Goal: Task Accomplishment & Management: Complete application form

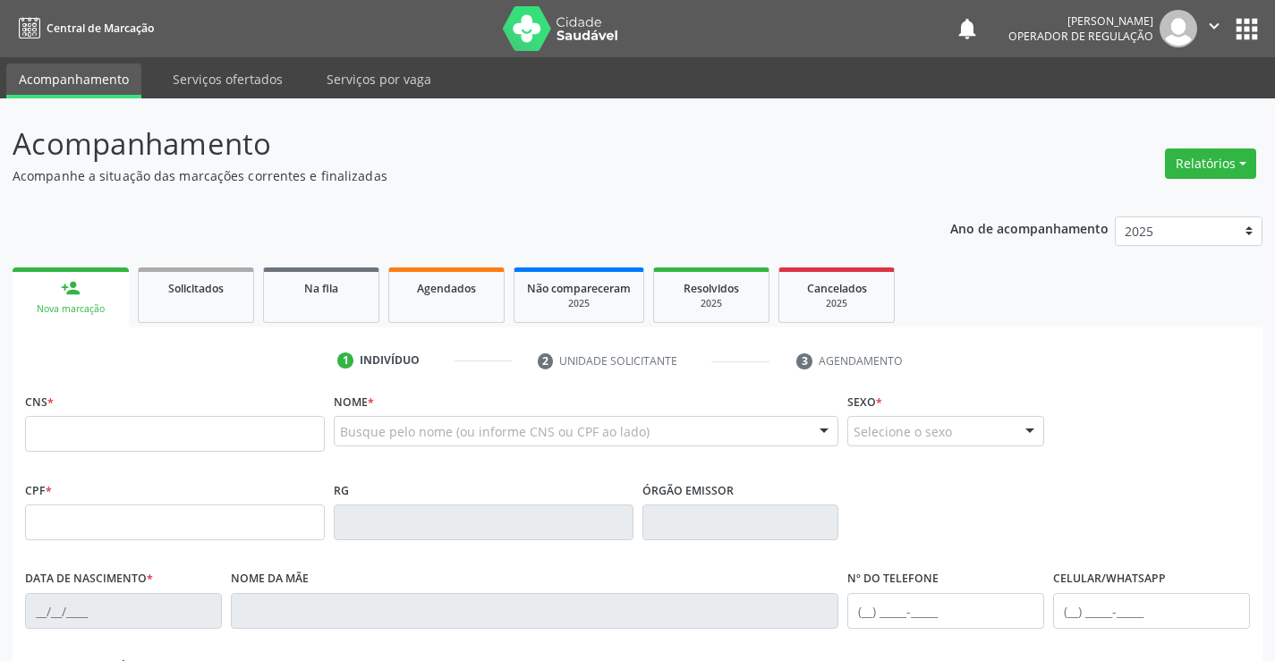
drag, startPoint x: 54, startPoint y: 435, endPoint x: 109, endPoint y: 416, distance: 58.6
click at [54, 435] on input "text" at bounding box center [175, 434] width 300 height 36
click at [432, 305] on link "Agendados" at bounding box center [446, 295] width 116 height 55
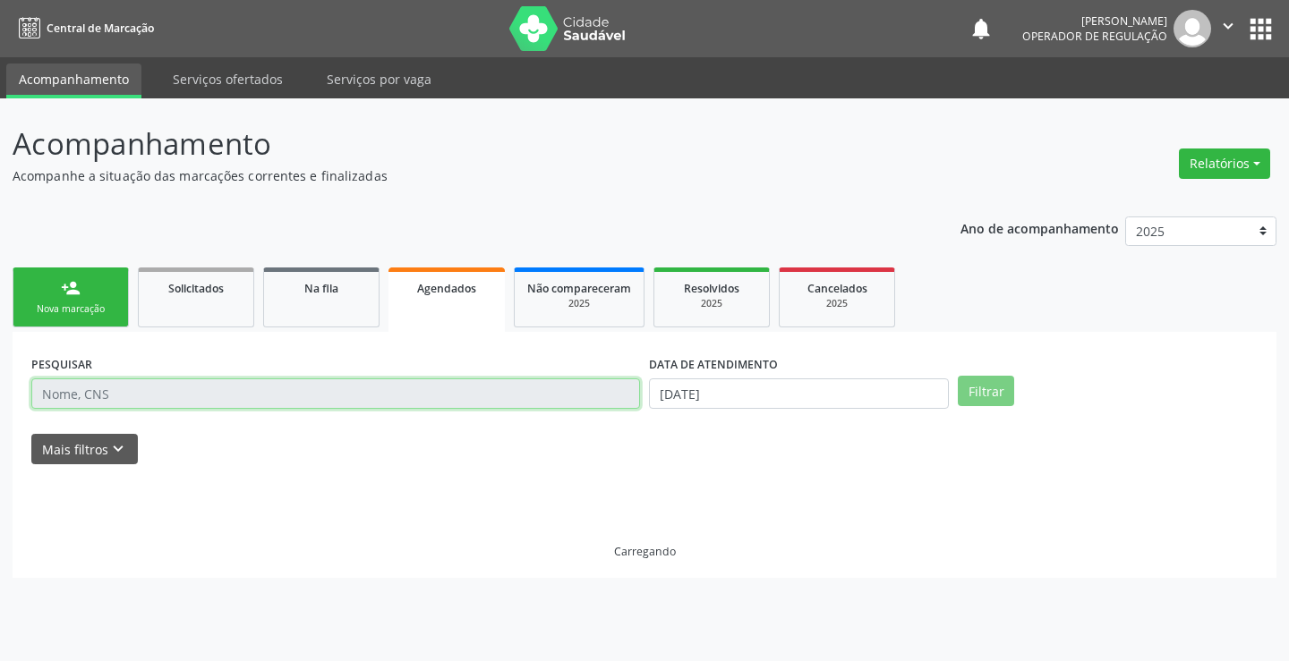
click at [144, 391] on input "text" at bounding box center [335, 394] width 609 height 30
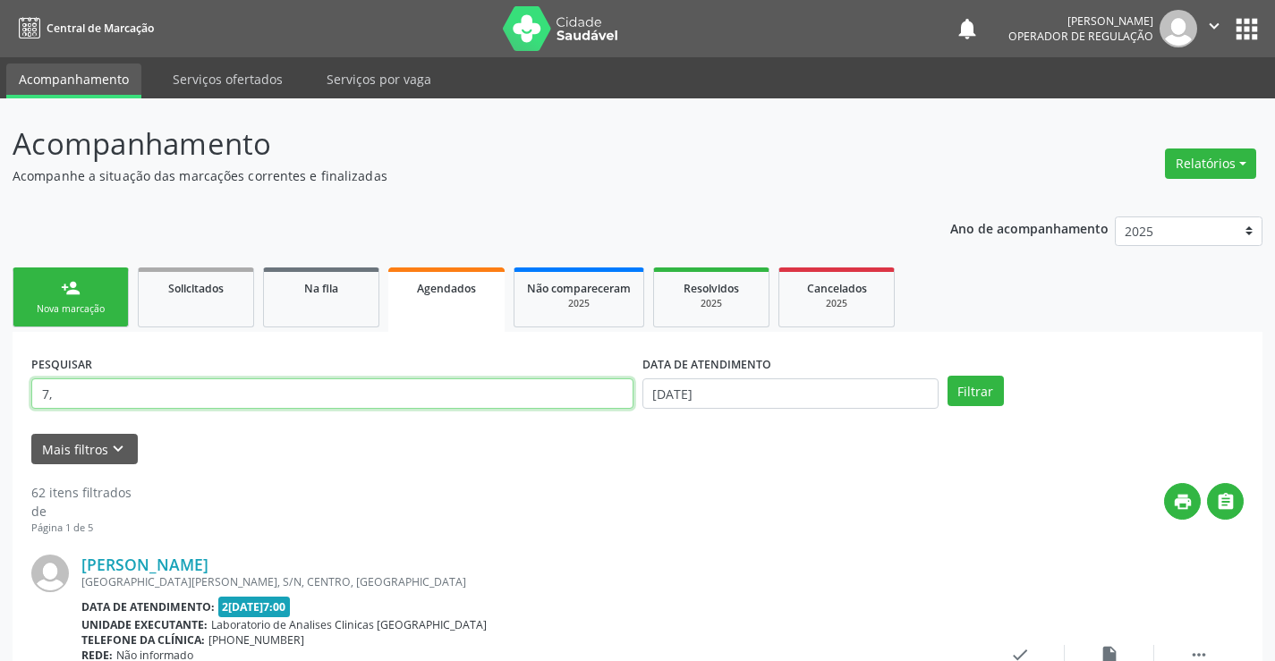
type input "7"
type input "706704518063810"
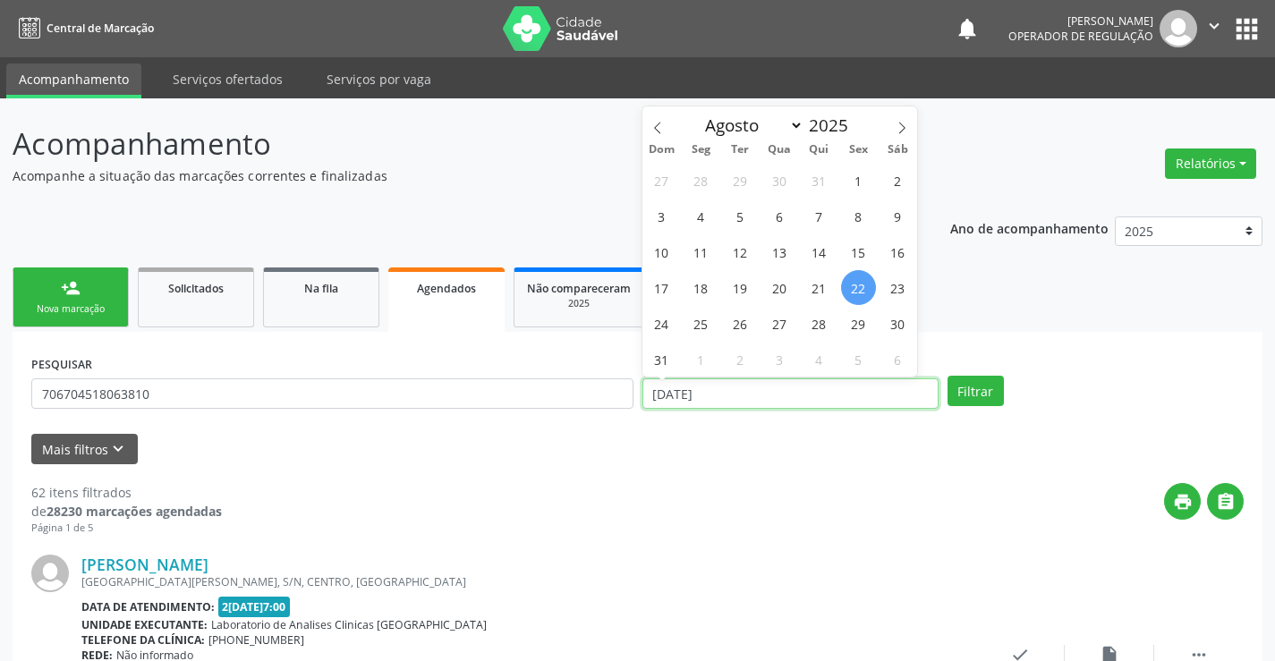
click at [772, 387] on input "[DATE]" at bounding box center [791, 394] width 296 height 30
click at [975, 389] on button "Filtrar" at bounding box center [976, 391] width 56 height 30
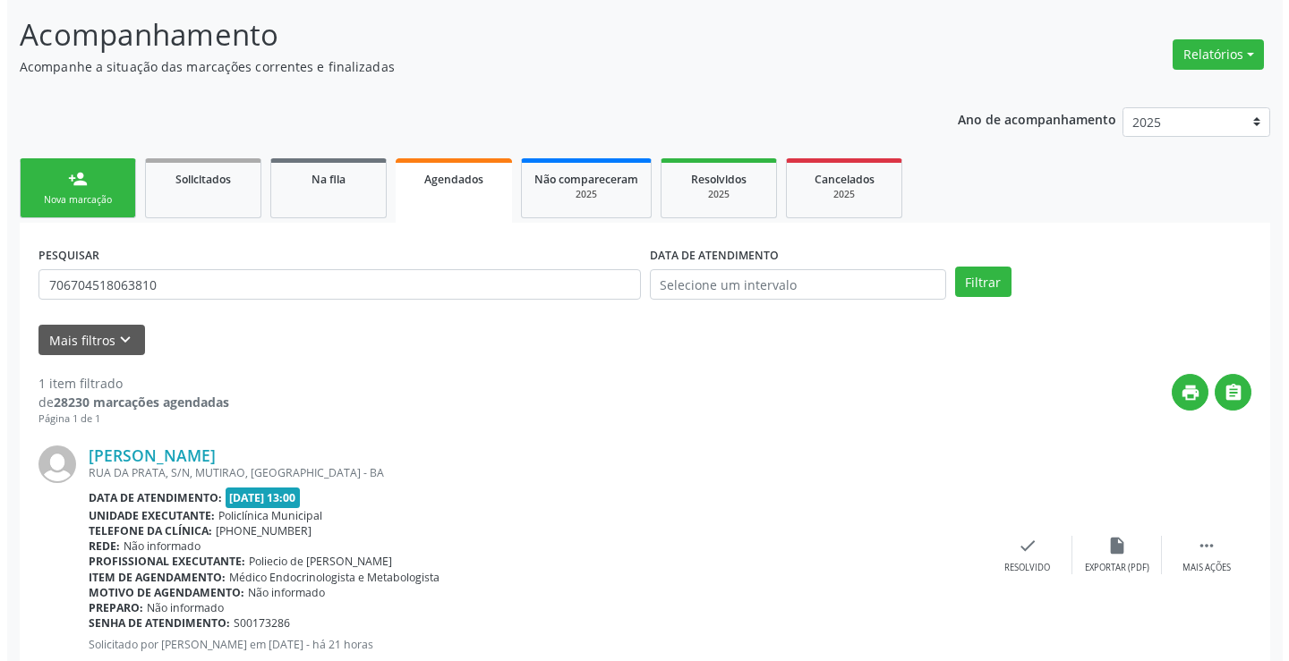
scroll to position [163, 0]
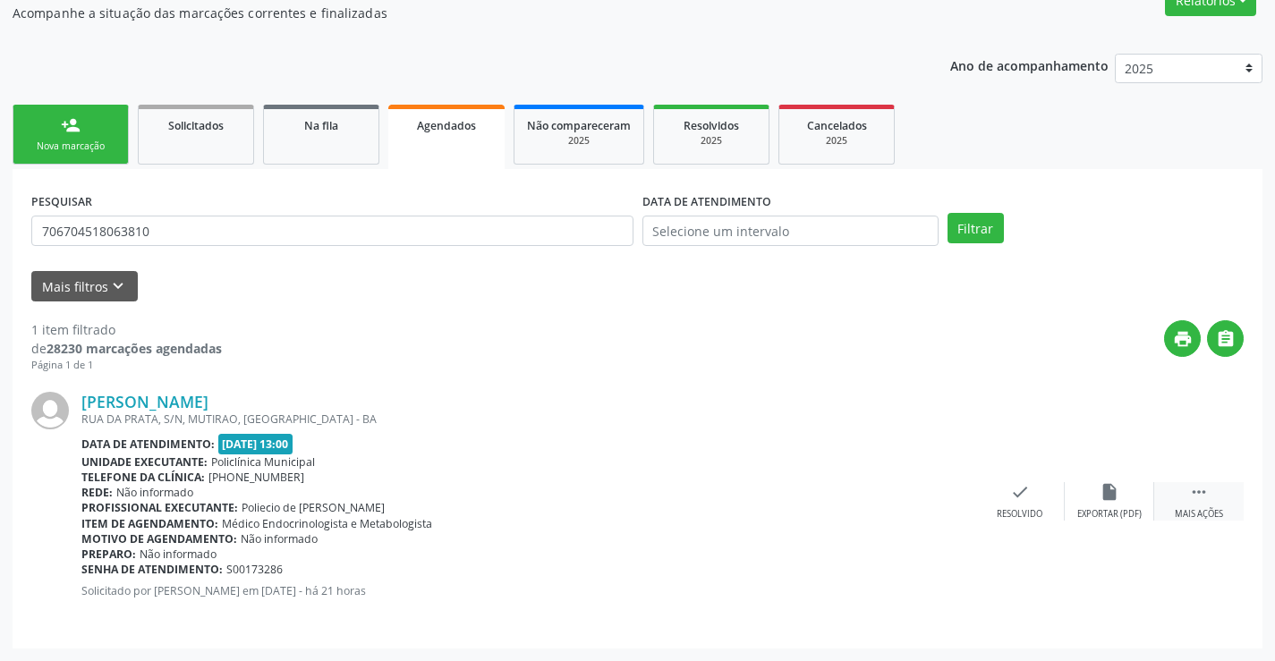
click at [1195, 520] on div "Mais ações" at bounding box center [1199, 514] width 48 height 13
click at [919, 490] on div "cancel Cancelar" at bounding box center [931, 501] width 90 height 38
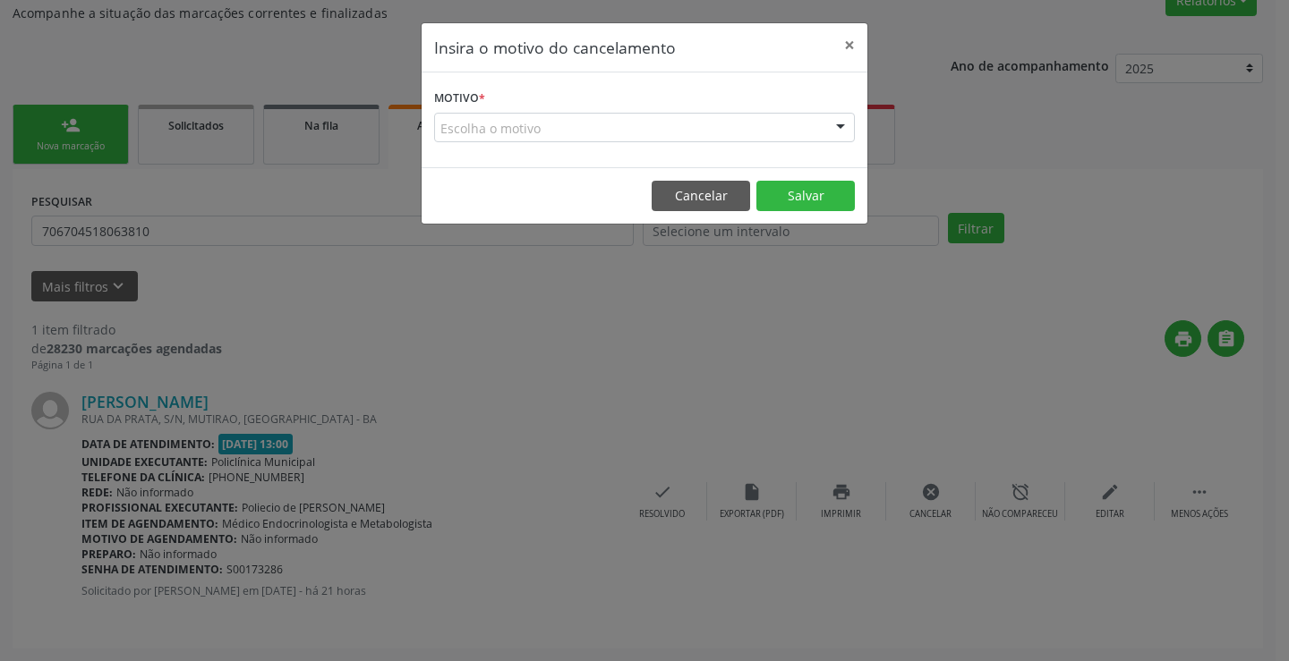
click at [791, 118] on div "Escolha o motivo" at bounding box center [644, 128] width 421 height 30
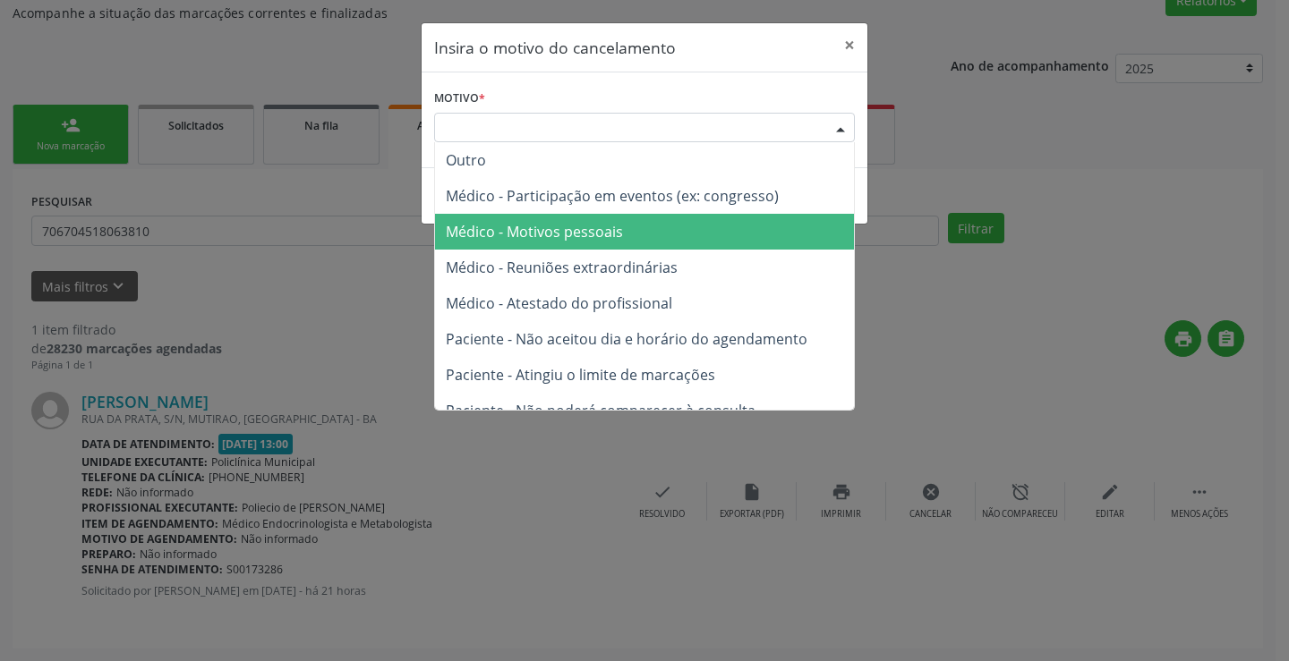
drag, startPoint x: 601, startPoint y: 242, endPoint x: 744, endPoint y: 237, distance: 143.3
click at [606, 242] on span "Médico - Motivos pessoais" at bounding box center [534, 232] width 177 height 20
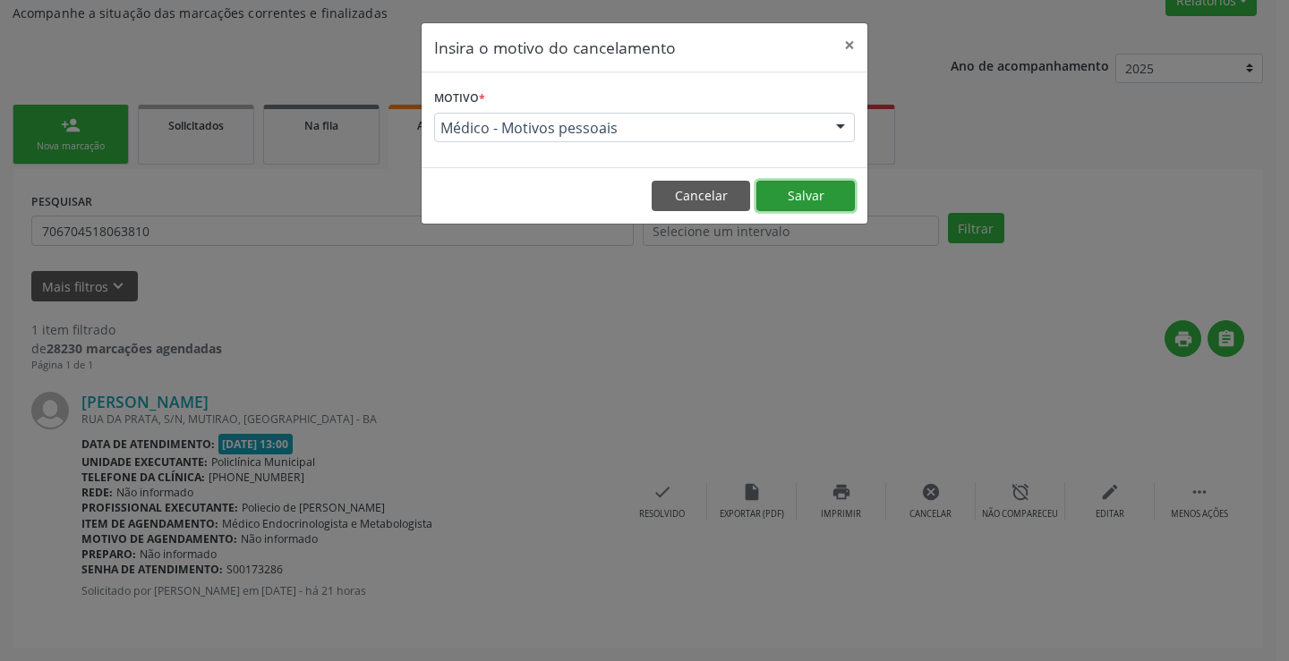
click at [780, 199] on button "Salvar" at bounding box center [805, 196] width 98 height 30
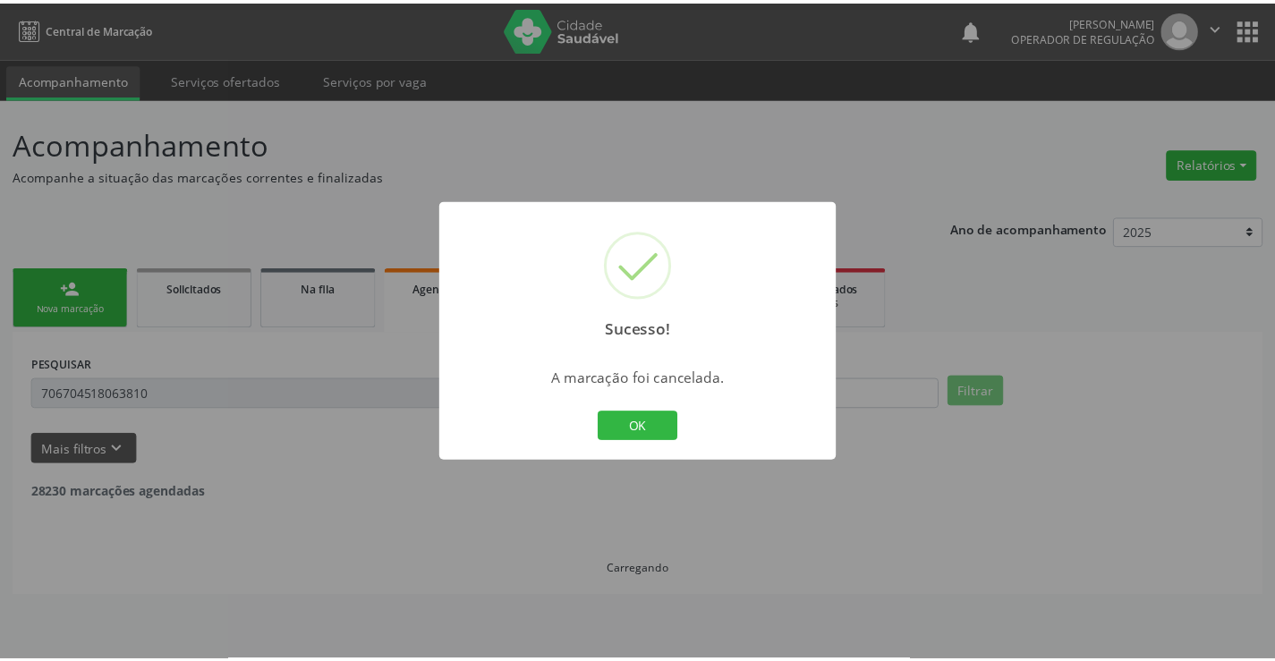
scroll to position [0, 0]
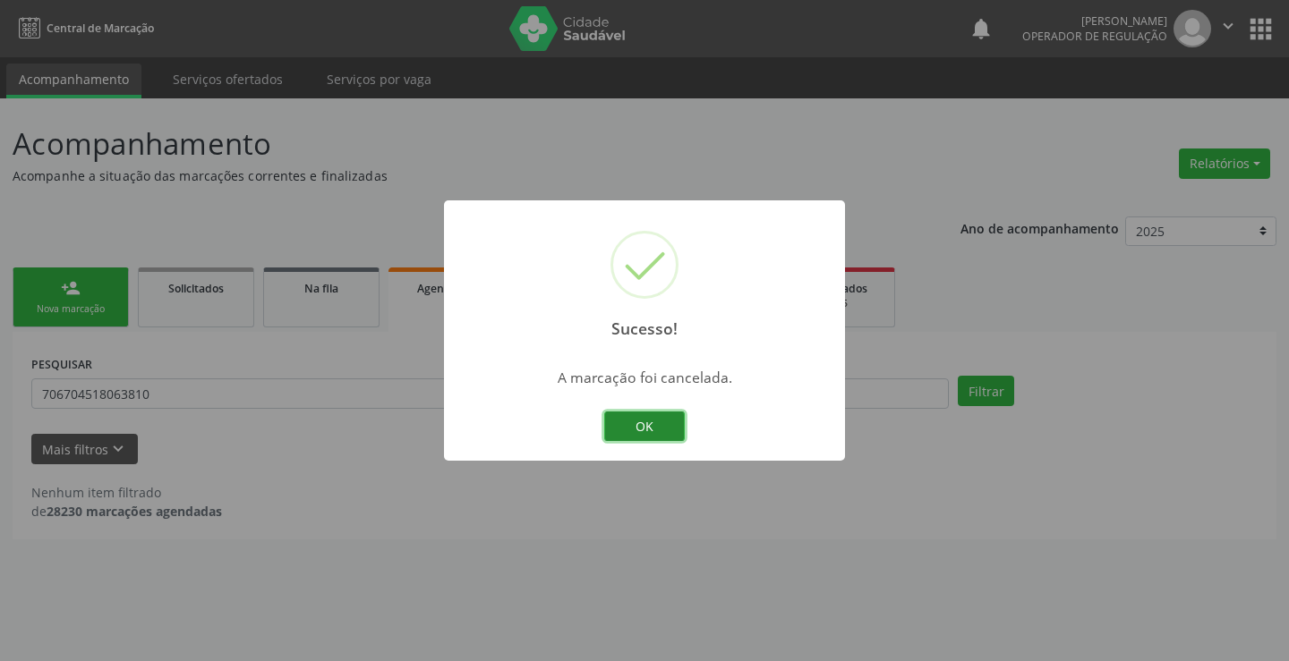
click at [629, 435] on button "OK" at bounding box center [644, 427] width 81 height 30
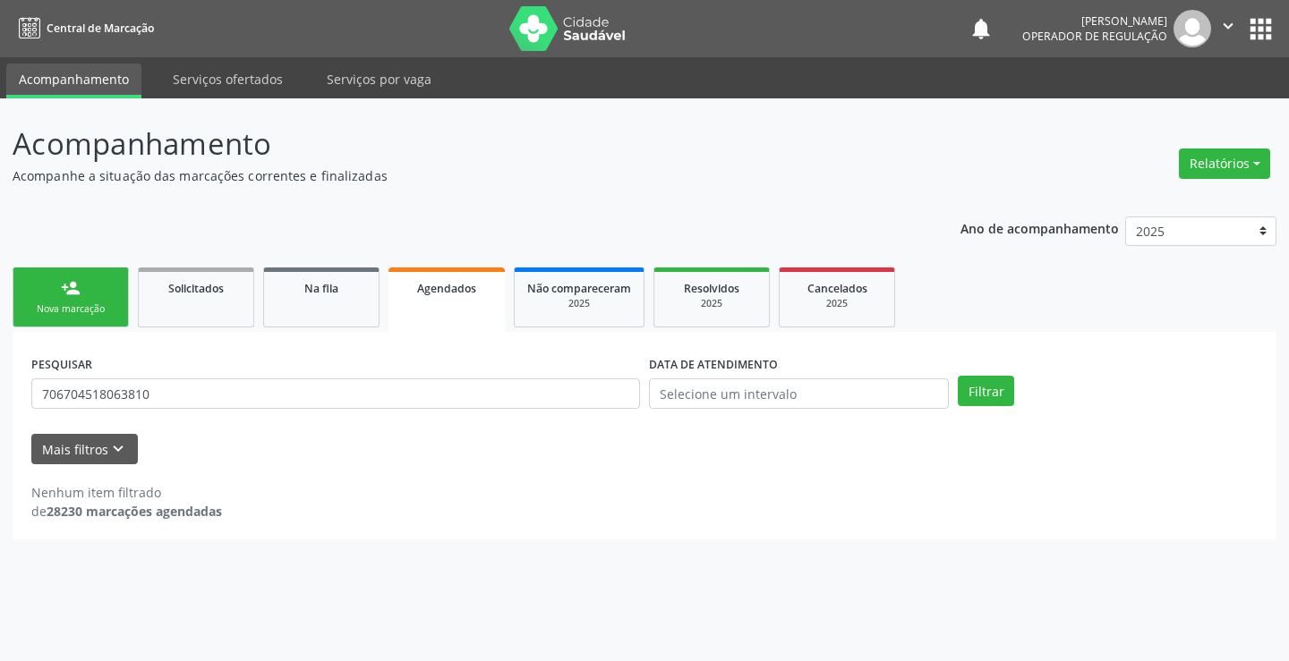
click at [107, 289] on link "person_add Nova marcação" at bounding box center [71, 298] width 116 height 60
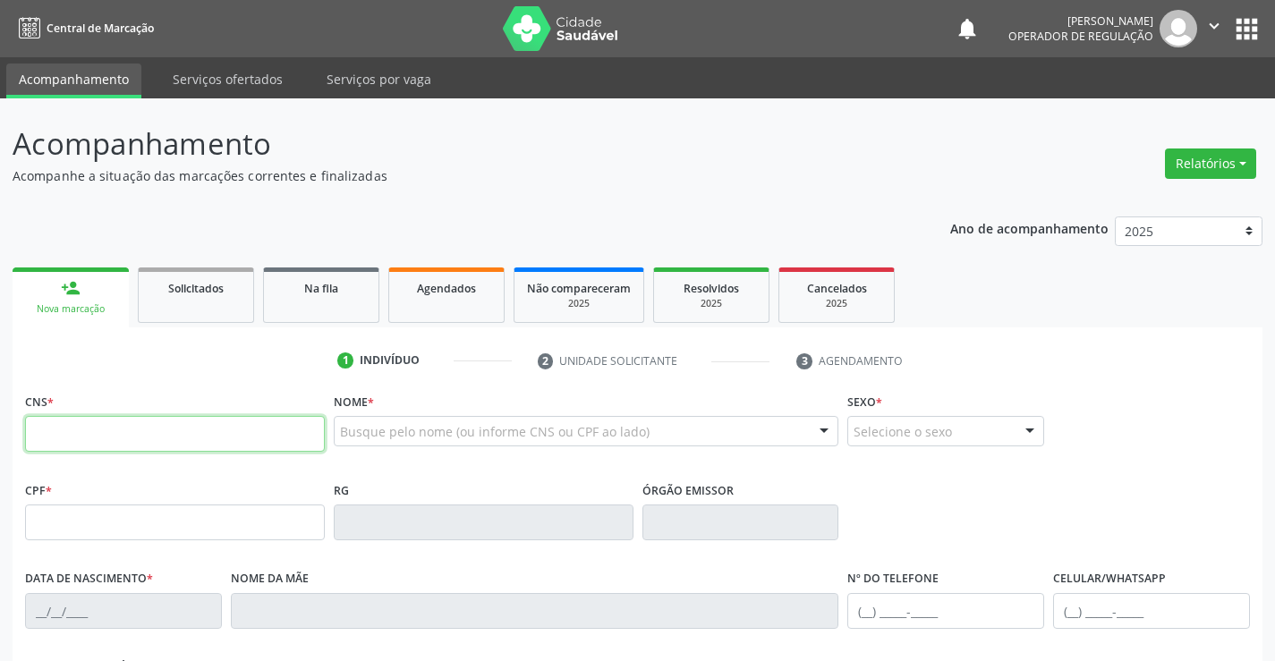
click at [268, 436] on input "text" at bounding box center [175, 434] width 300 height 36
type input "700 8094 3592 6980"
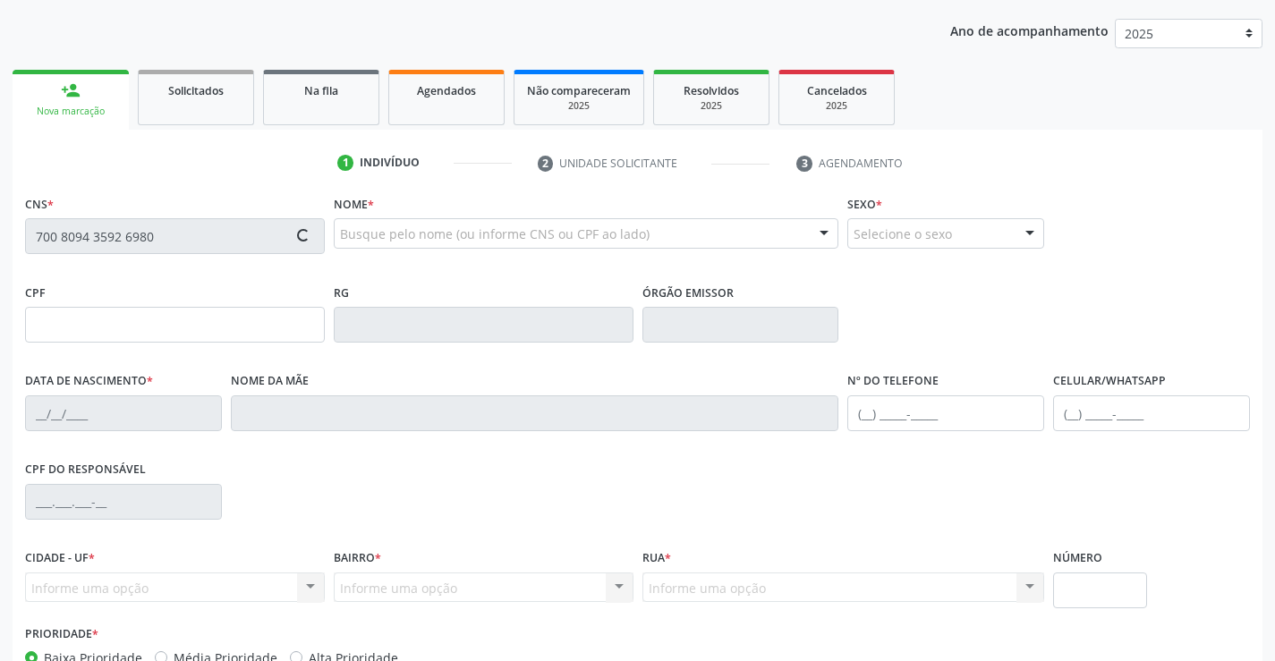
scroll to position [309, 0]
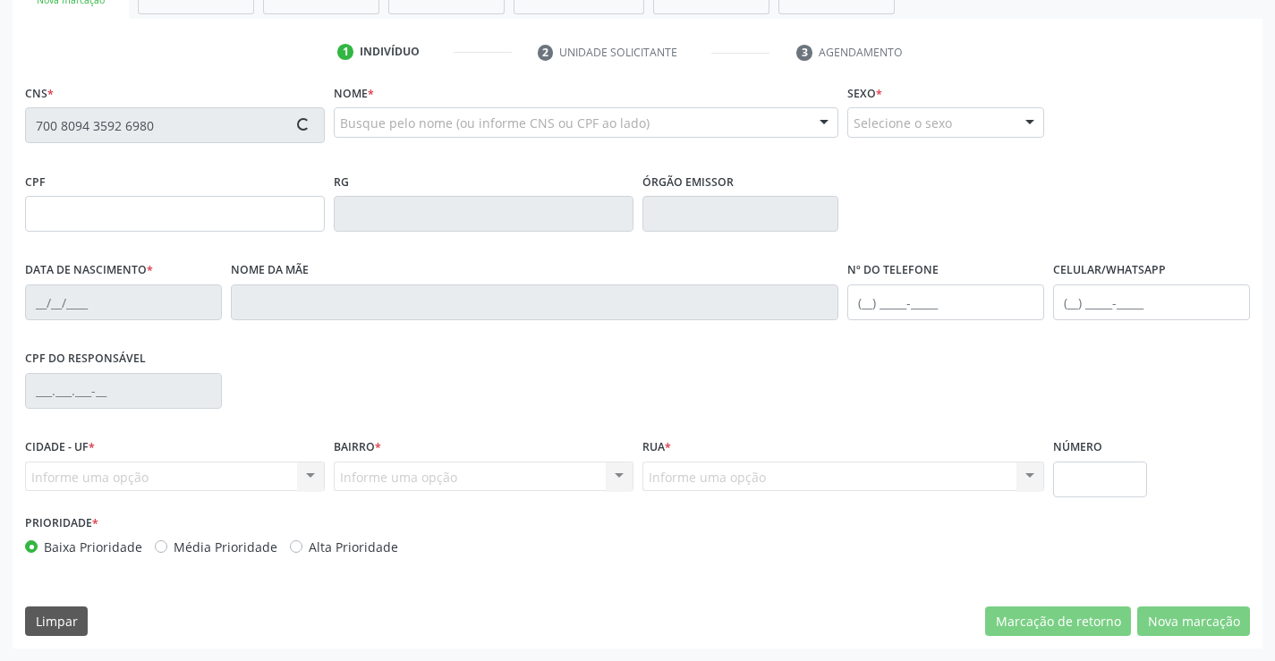
type input "0293253315"
type input "1[DATE]"
type input "[PHONE_NUMBER]"
type input "246.883.555-72"
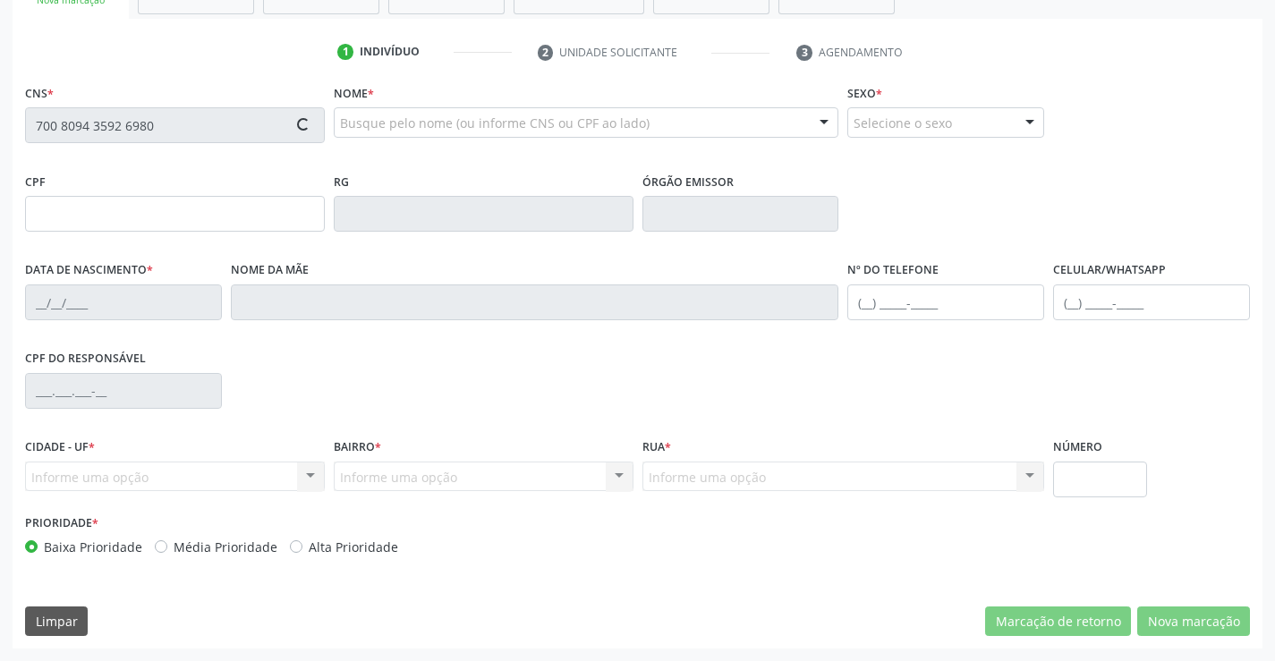
type input "S/N"
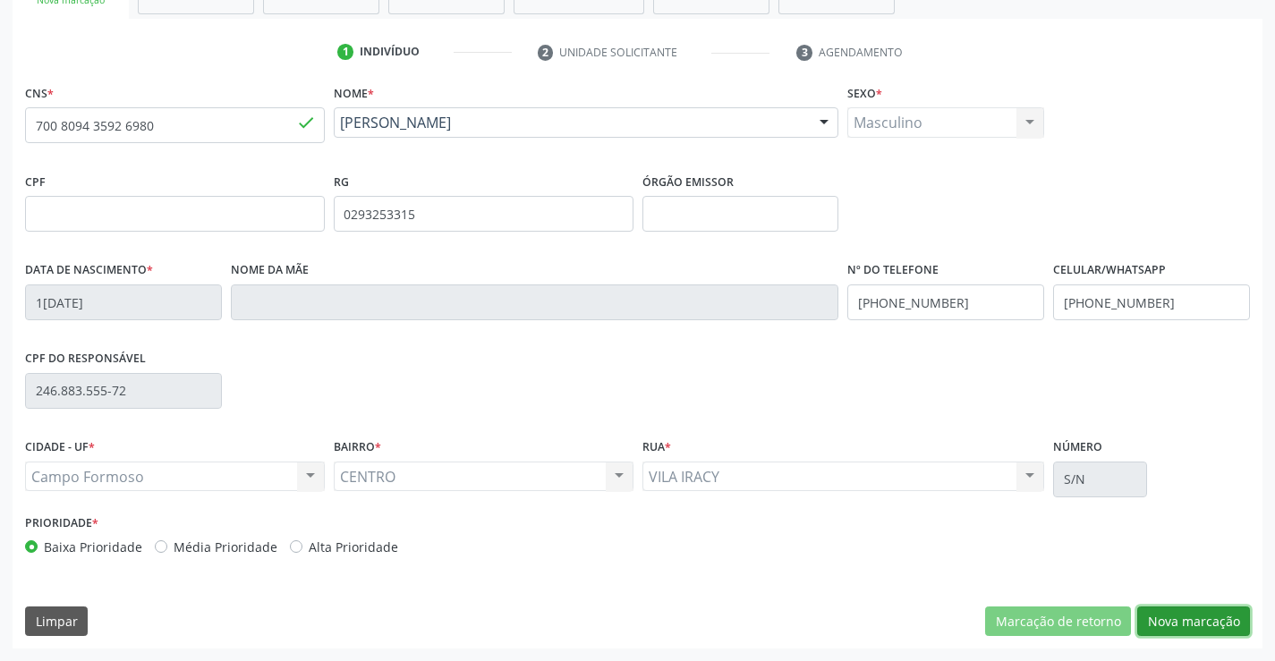
drag, startPoint x: 1190, startPoint y: 608, endPoint x: 934, endPoint y: 451, distance: 300.9
click at [1190, 609] on button "Nova marcação" at bounding box center [1194, 622] width 113 height 30
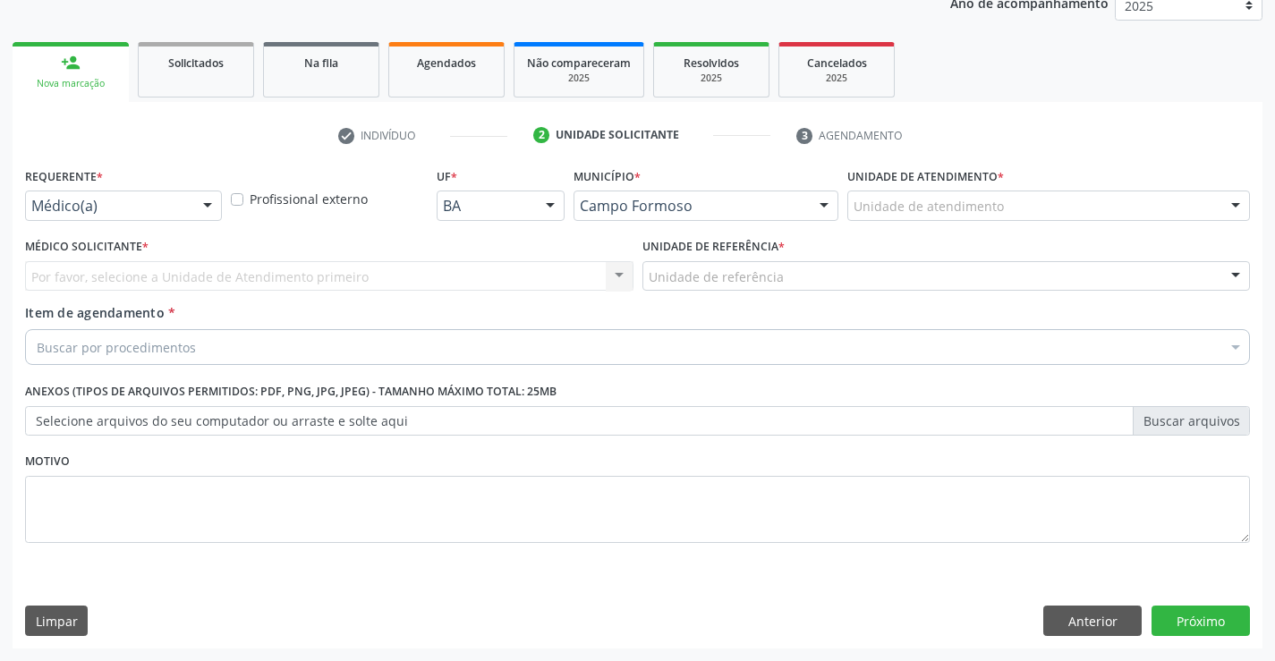
scroll to position [226, 0]
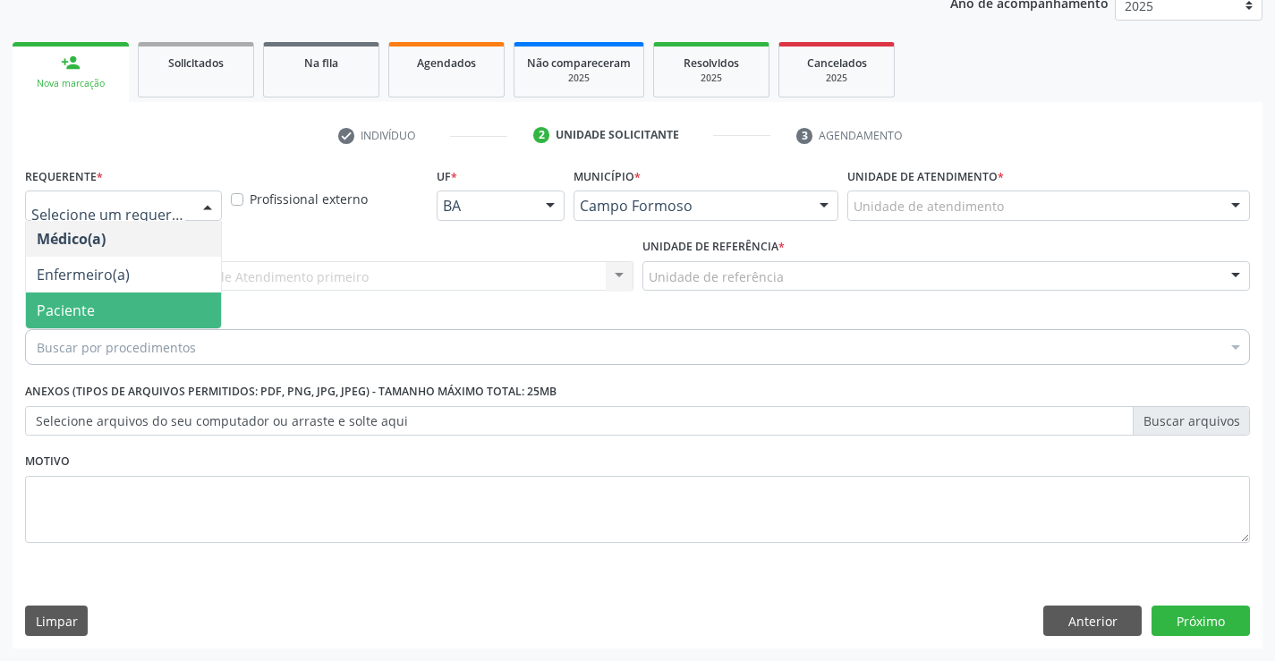
drag, startPoint x: 110, startPoint y: 313, endPoint x: 258, endPoint y: 277, distance: 152.0
click at [110, 312] on span "Paciente" at bounding box center [123, 311] width 195 height 36
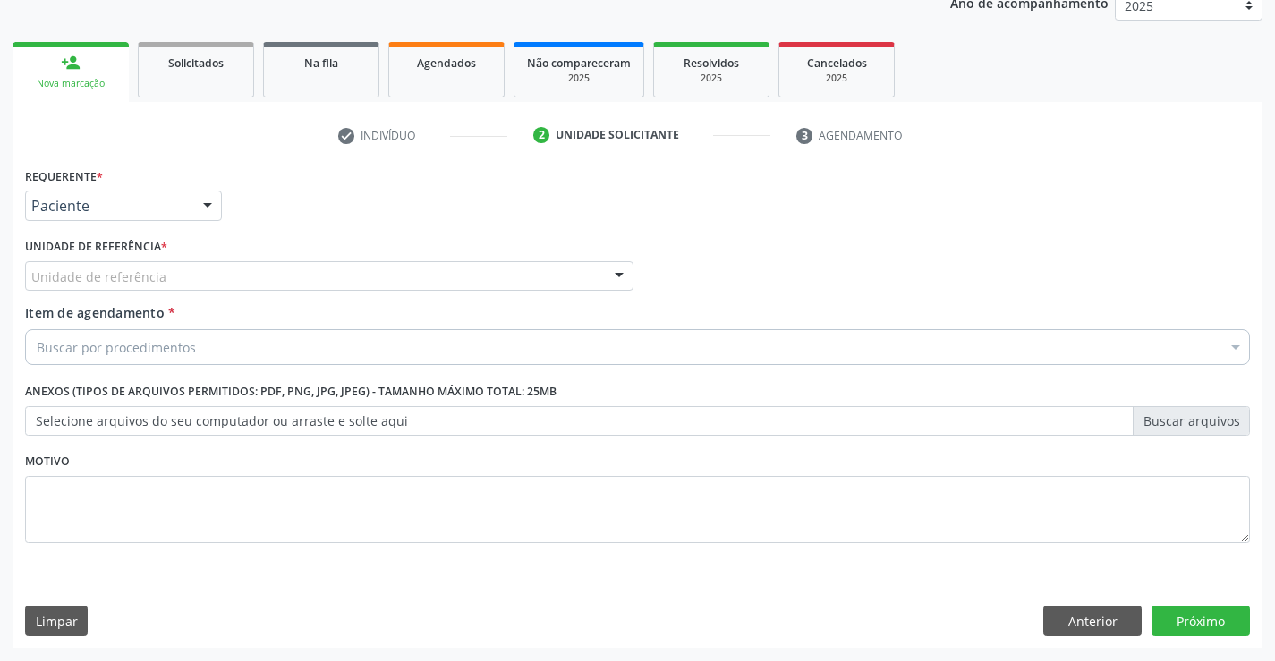
drag, startPoint x: 267, startPoint y: 270, endPoint x: 261, endPoint y: 282, distance: 12.8
click at [268, 273] on div "Unidade de referência" at bounding box center [329, 276] width 609 height 30
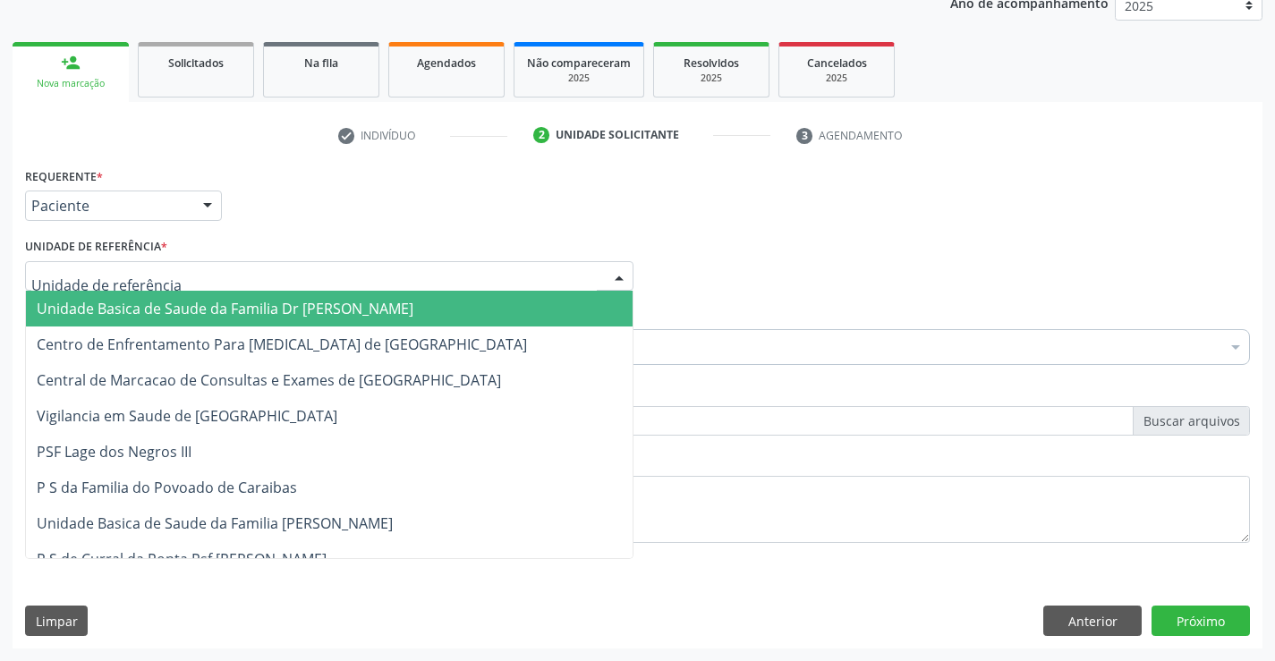
click at [193, 311] on span "Unidade Basica de Saude da Familia Dr [PERSON_NAME]" at bounding box center [225, 309] width 377 height 20
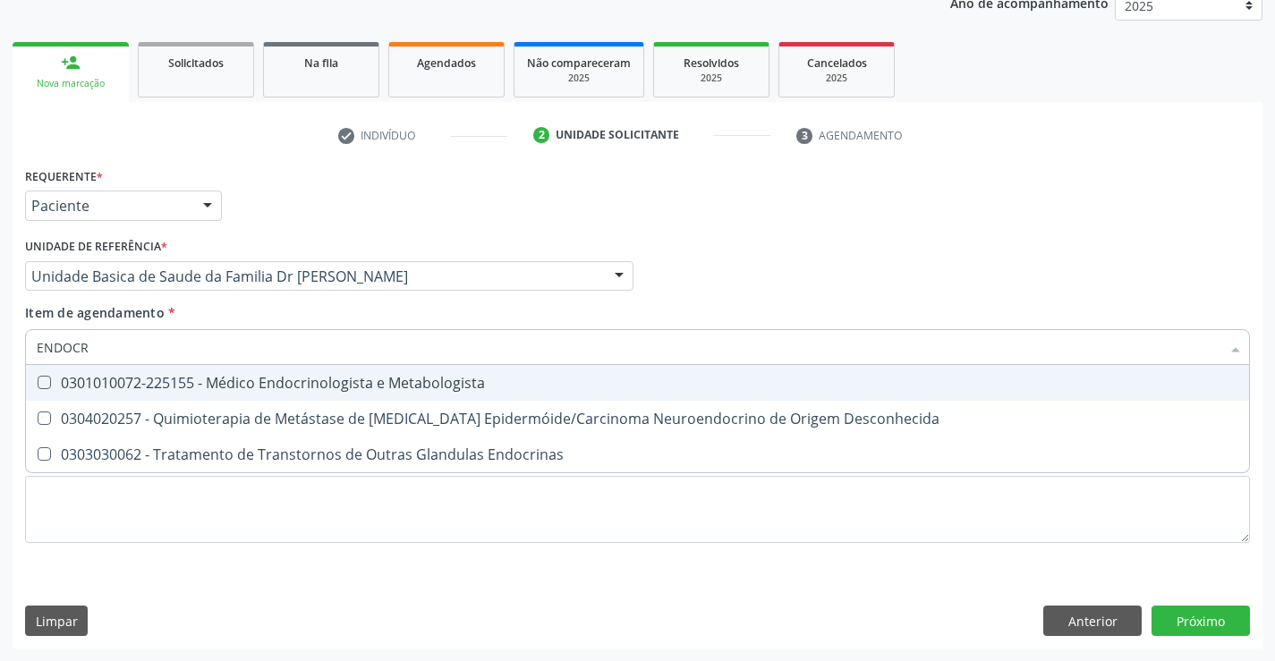
type input "ENDOCRI"
drag, startPoint x: 335, startPoint y: 384, endPoint x: 405, endPoint y: 432, distance: 84.9
click at [340, 386] on div "0301010072-225155 - Médico Endocrinologista e Metabologista" at bounding box center [638, 383] width 1202 height 14
checkbox Metabologista "true"
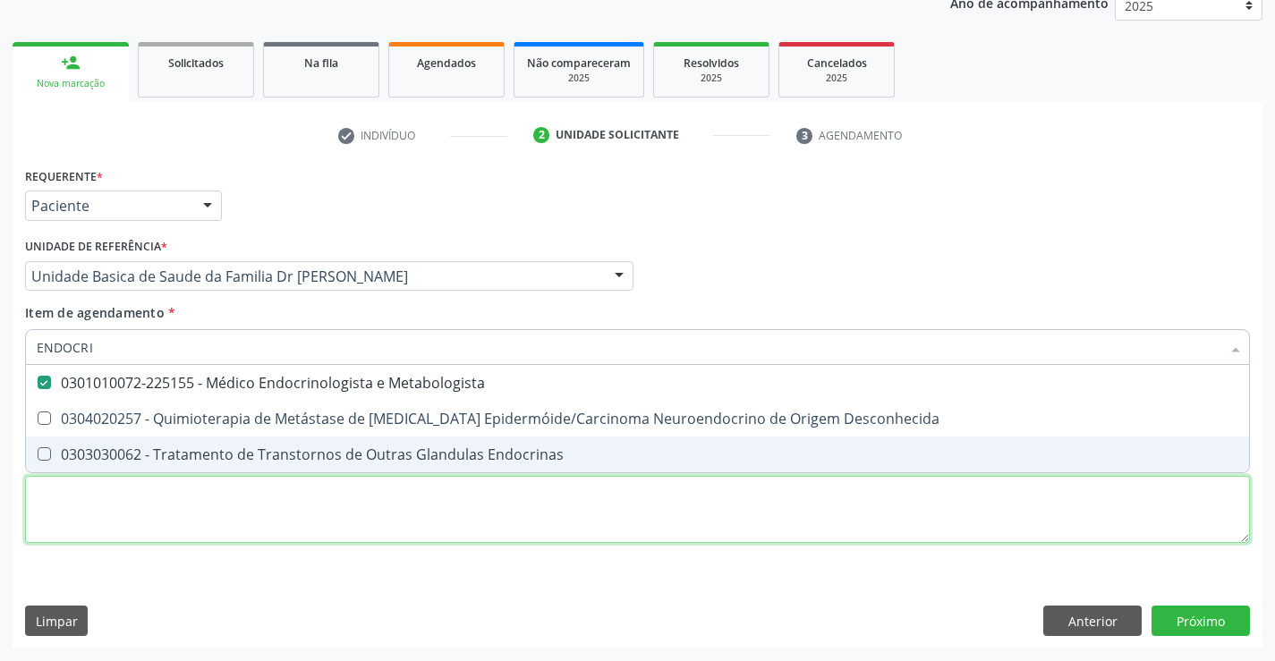
click at [392, 491] on div "Requerente * Paciente Médico(a) Enfermeiro(a) Paciente Nenhum resultado encontr…" at bounding box center [637, 365] width 1225 height 405
checkbox Desconhecida "true"
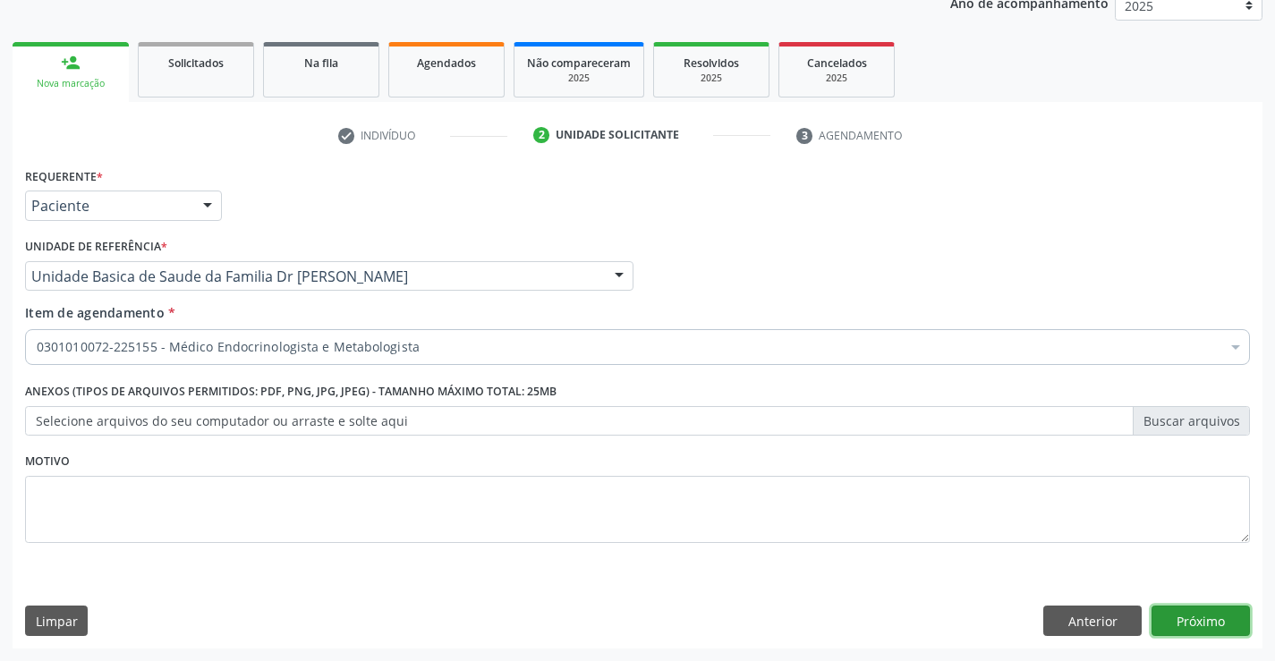
click at [1203, 630] on button "Próximo" at bounding box center [1201, 621] width 98 height 30
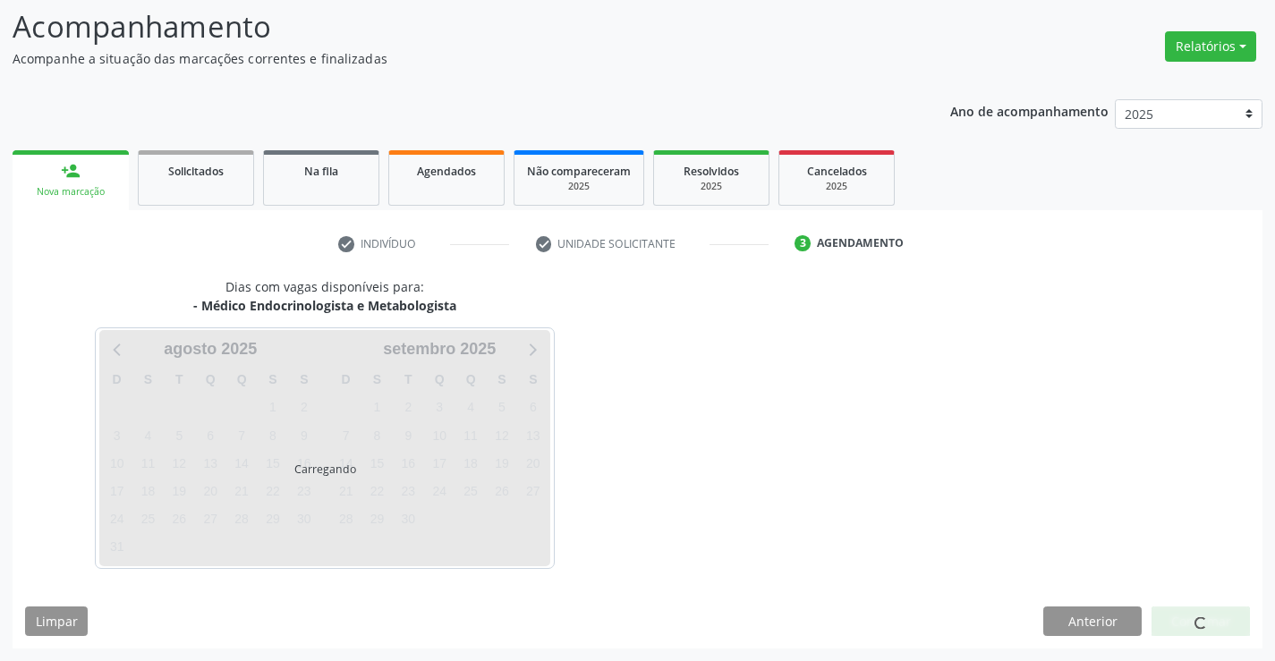
scroll to position [117, 0]
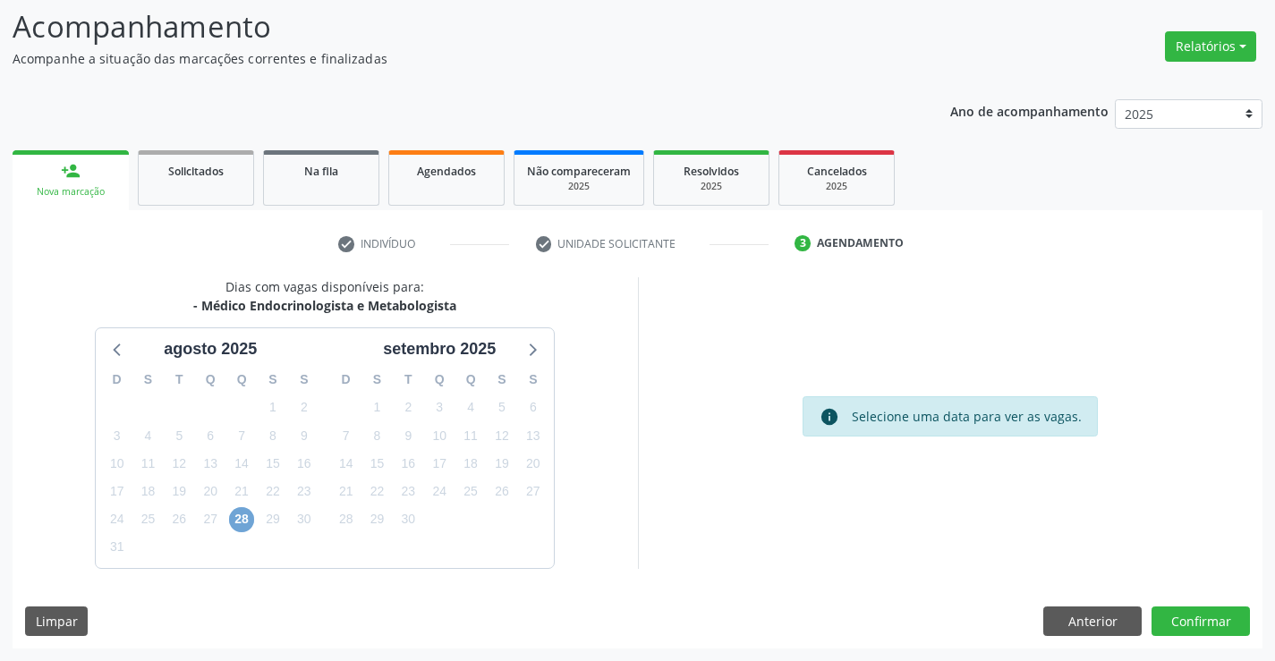
click at [248, 519] on span "28" at bounding box center [241, 520] width 25 height 25
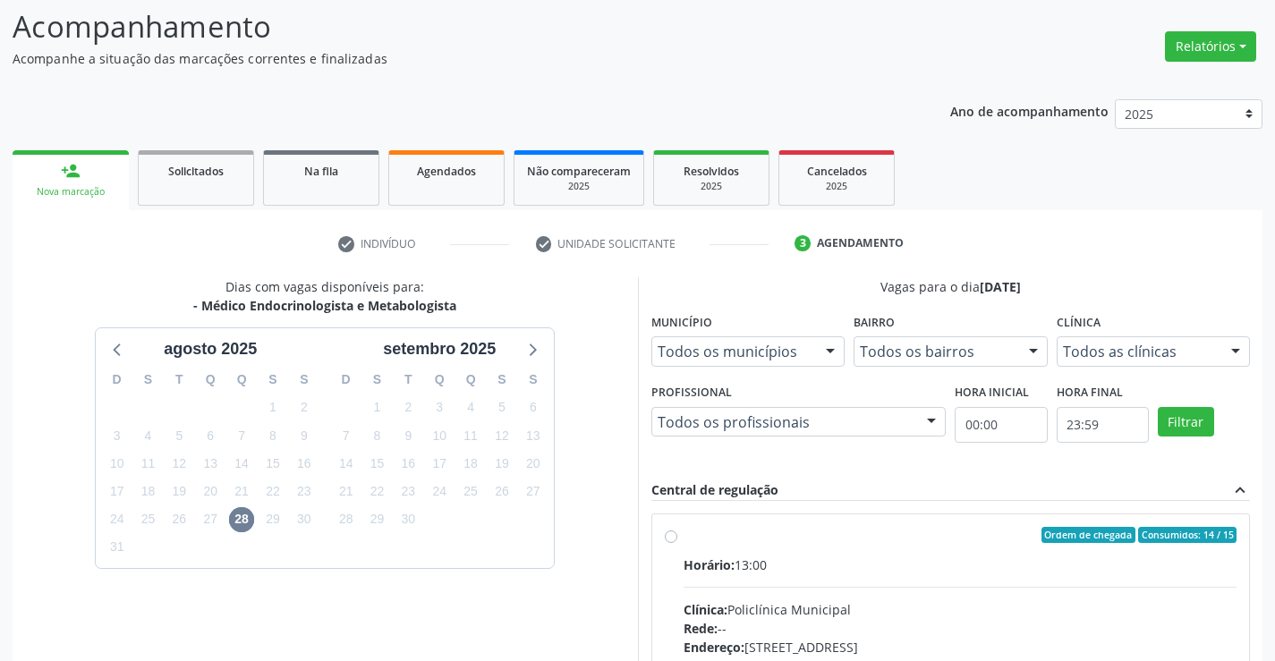
click at [714, 542] on div "Ordem de chegada Consumidos: 14 / 15" at bounding box center [961, 535] width 554 height 16
click at [678, 542] on input "Ordem de chegada Consumidos: 14 / 15 Horário: 13:00 Clínica: Policlínica Munici…" at bounding box center [671, 535] width 13 height 16
radio input "true"
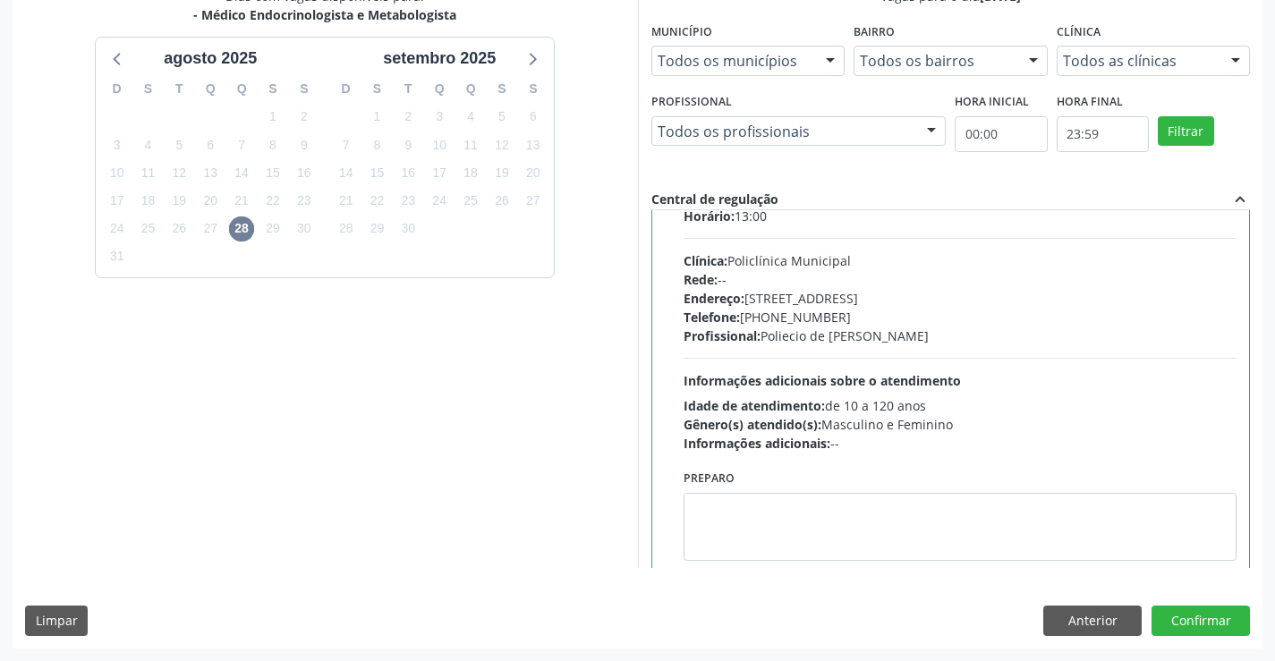
scroll to position [89, 0]
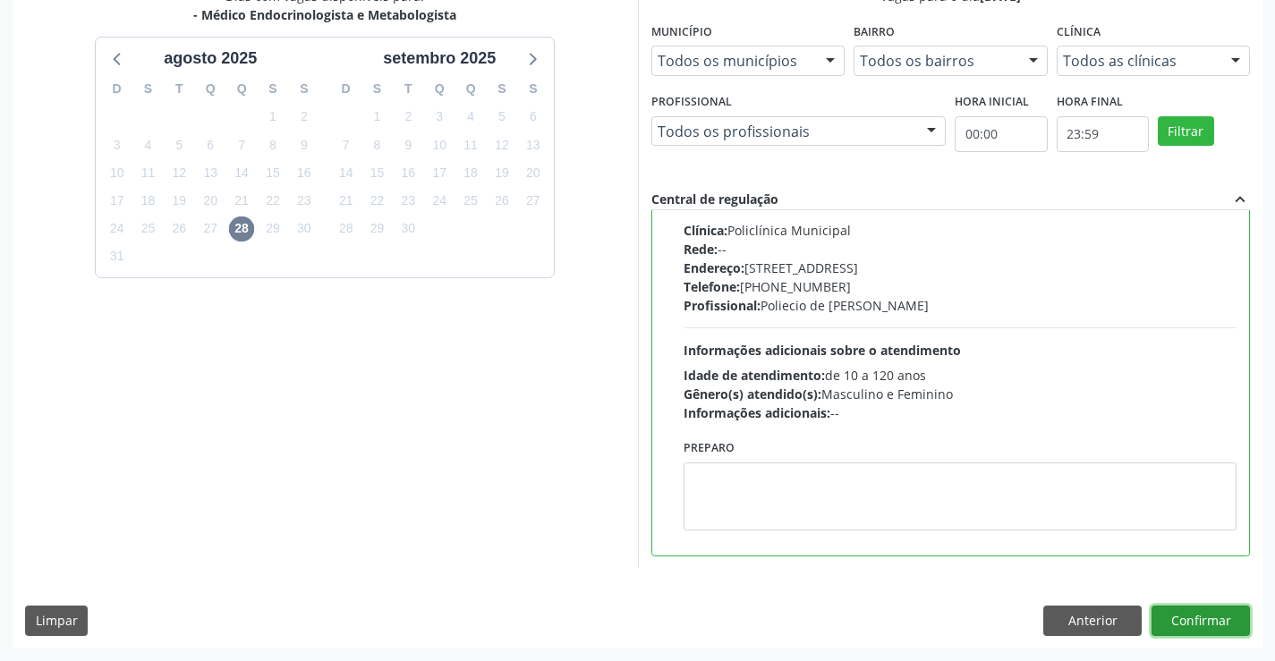
click at [1207, 623] on button "Confirmar" at bounding box center [1201, 621] width 98 height 30
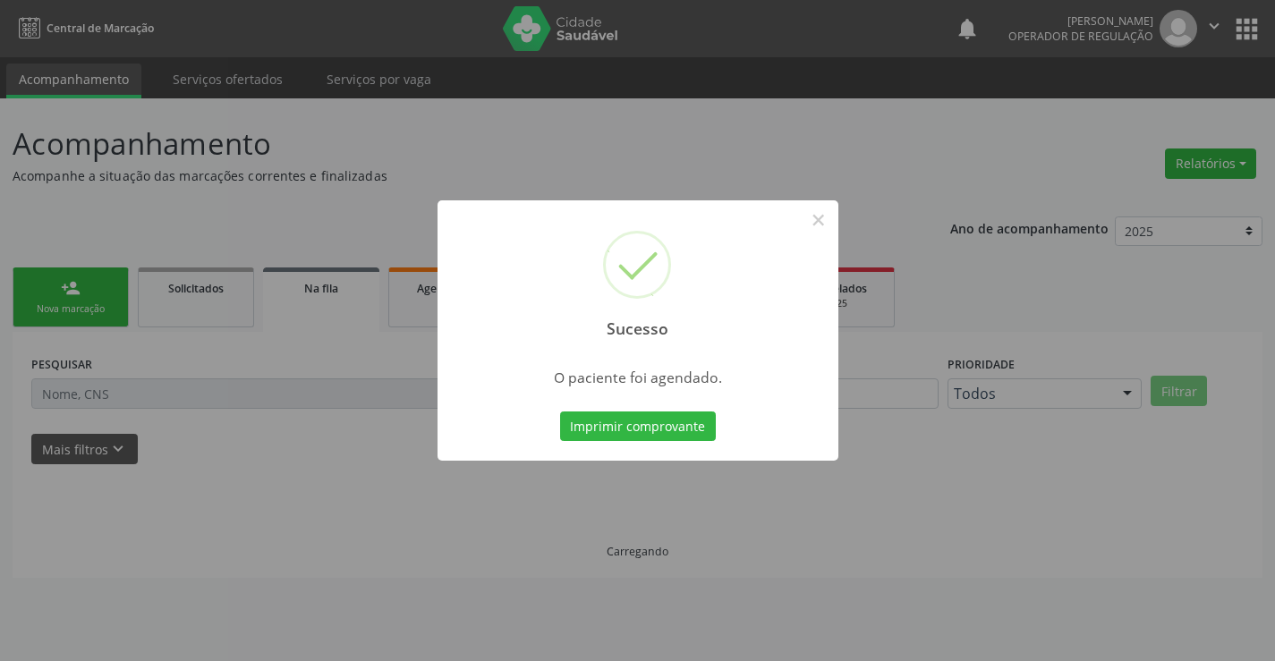
scroll to position [0, 0]
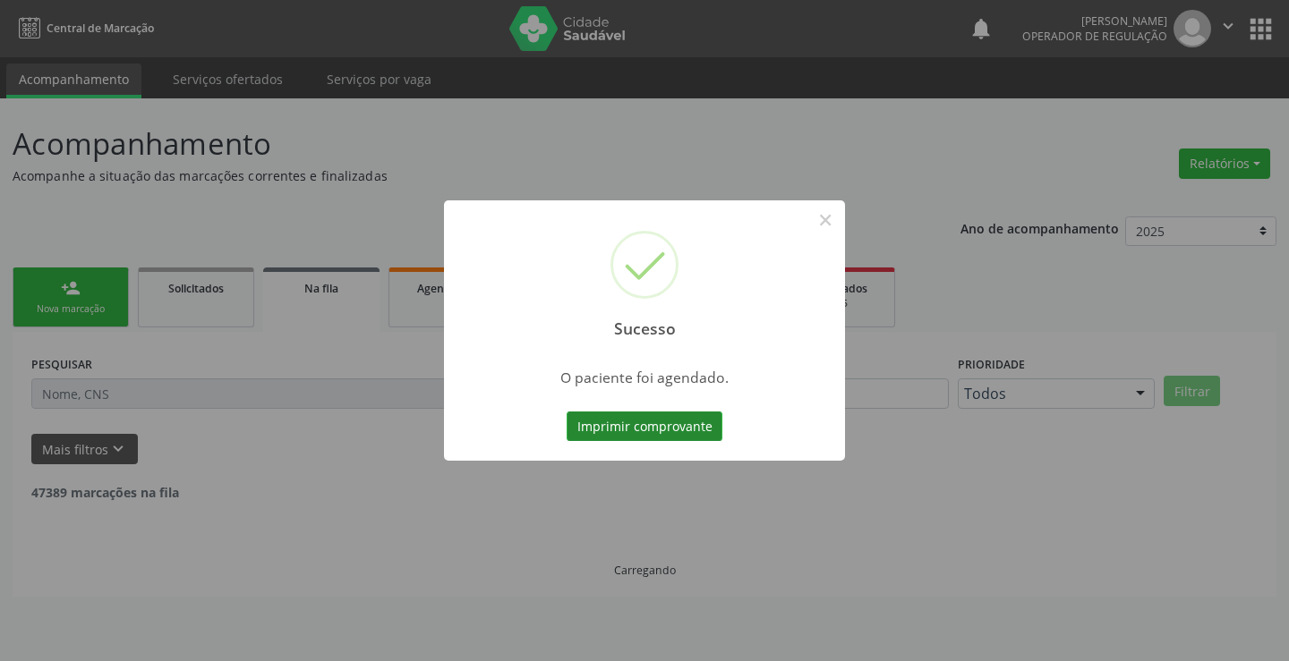
click at [638, 426] on button "Imprimir comprovante" at bounding box center [645, 427] width 156 height 30
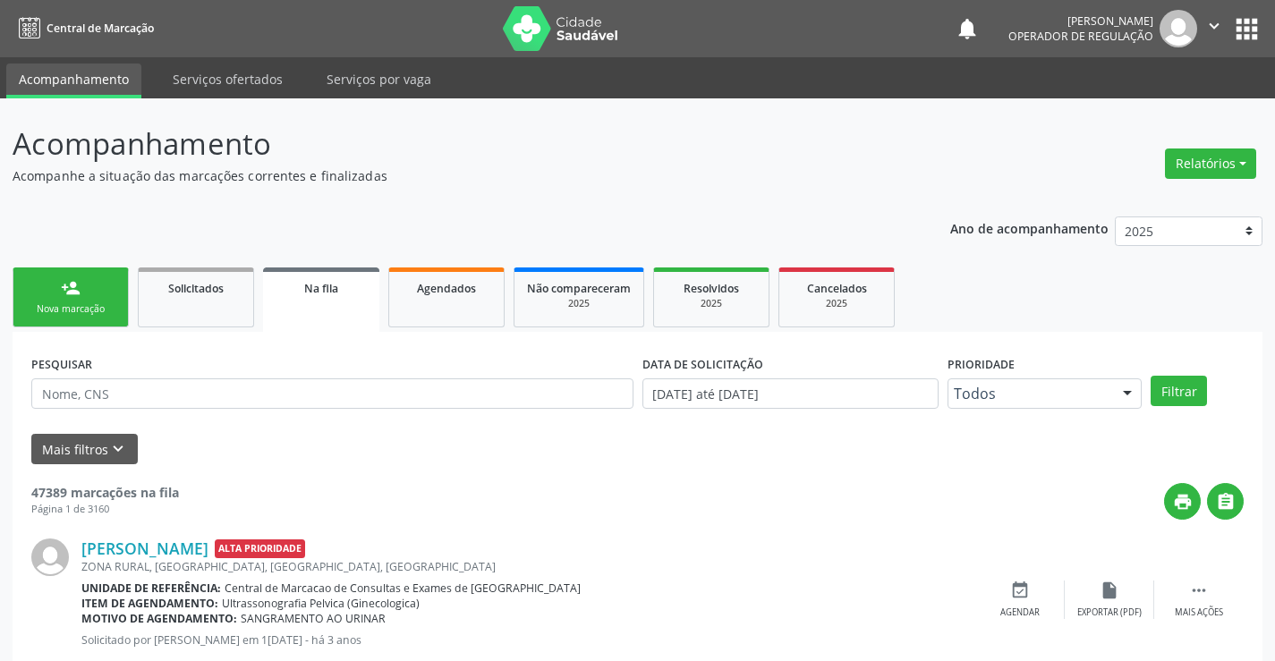
click at [95, 311] on div "Nova marcação" at bounding box center [71, 309] width 90 height 13
click at [92, 308] on div "Nova marcação" at bounding box center [71, 309] width 90 height 13
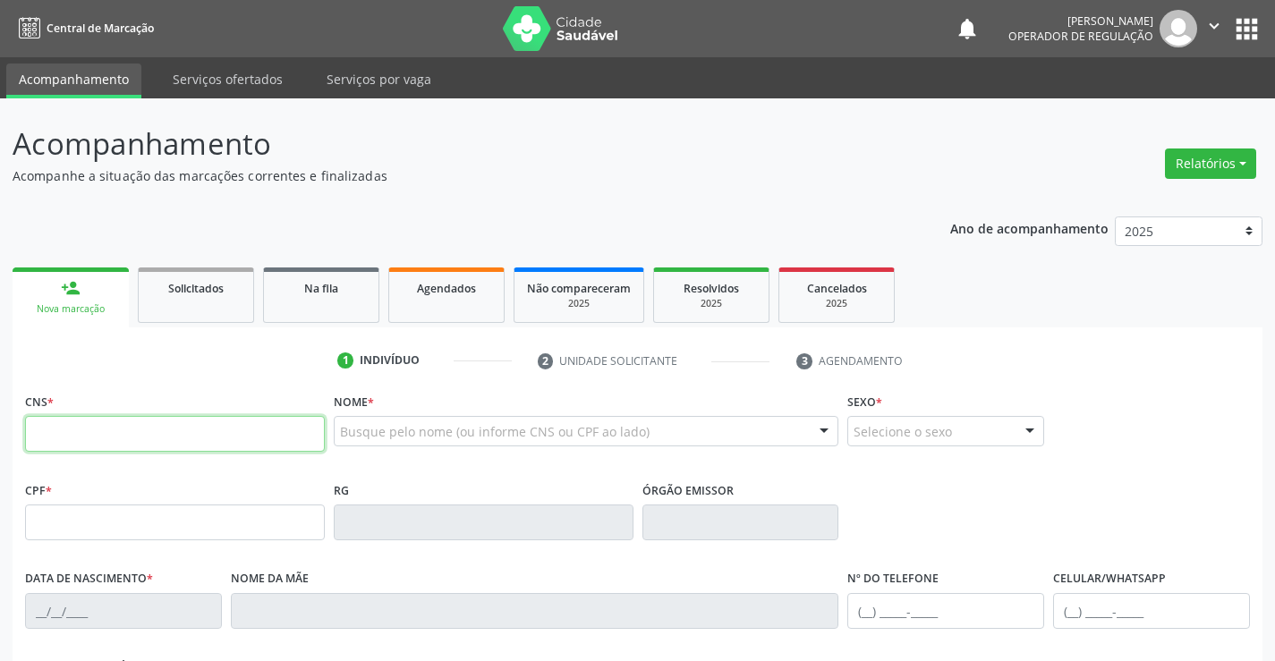
drag, startPoint x: 117, startPoint y: 438, endPoint x: 482, endPoint y: 426, distance: 364.5
click at [149, 434] on input "text" at bounding box center [175, 434] width 300 height 36
type input "701 2040 0402 1910"
type input "3[DATE]"
type input "S/N"
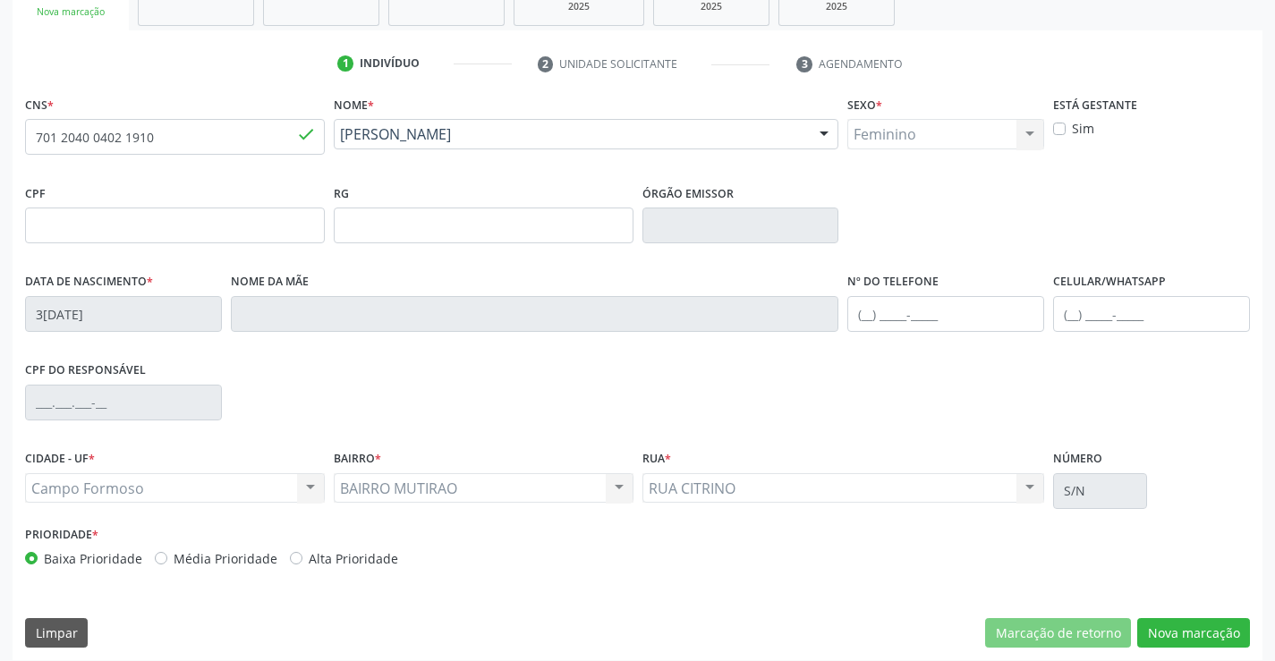
scroll to position [309, 0]
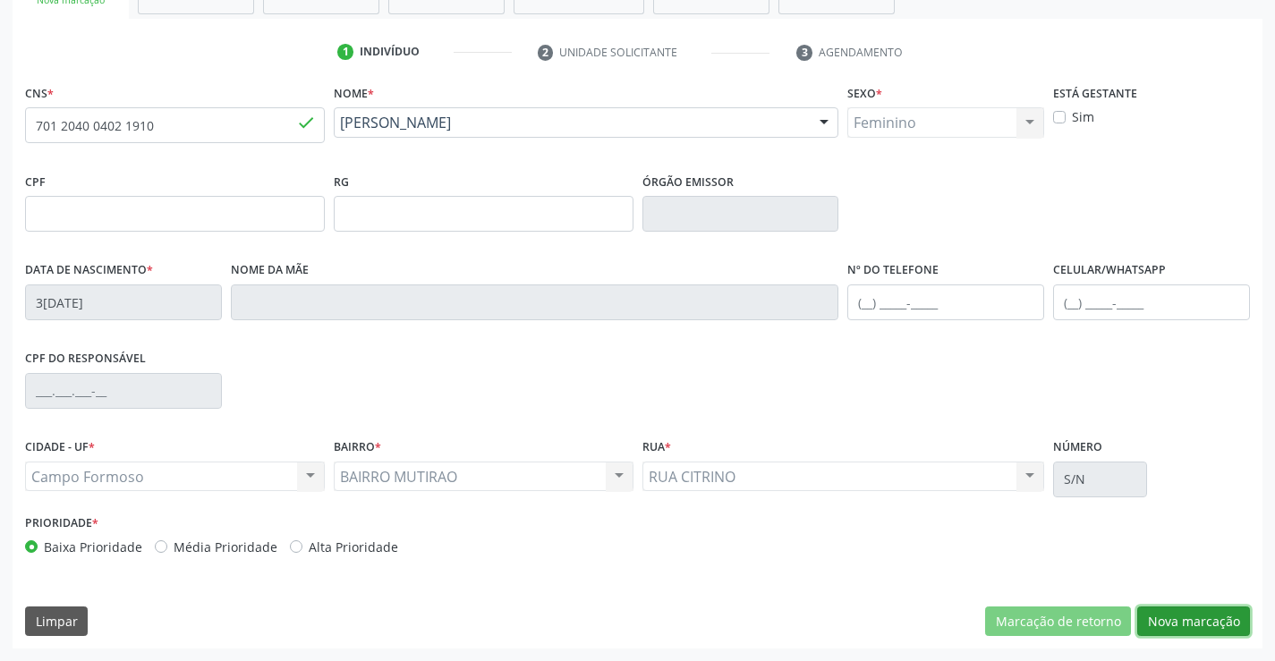
click at [1187, 619] on button "Nova marcação" at bounding box center [1194, 622] width 113 height 30
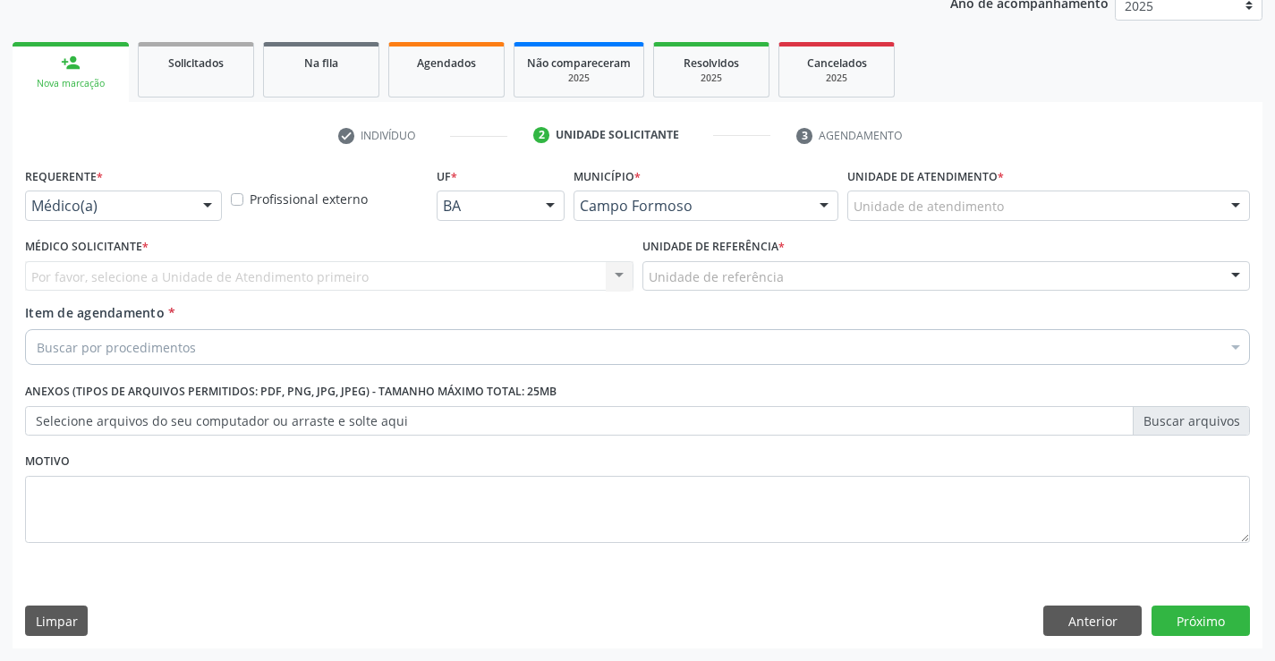
scroll to position [226, 0]
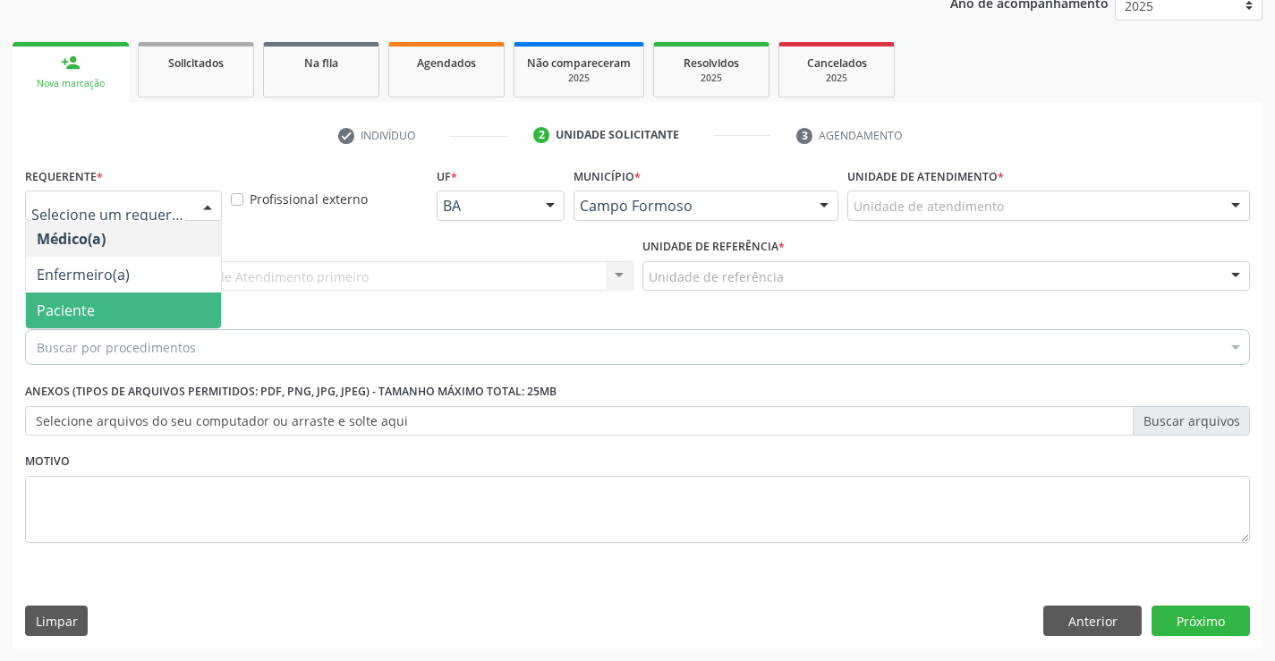
drag, startPoint x: 105, startPoint y: 312, endPoint x: 261, endPoint y: 278, distance: 160.3
click at [107, 311] on span "Paciente" at bounding box center [123, 311] width 195 height 36
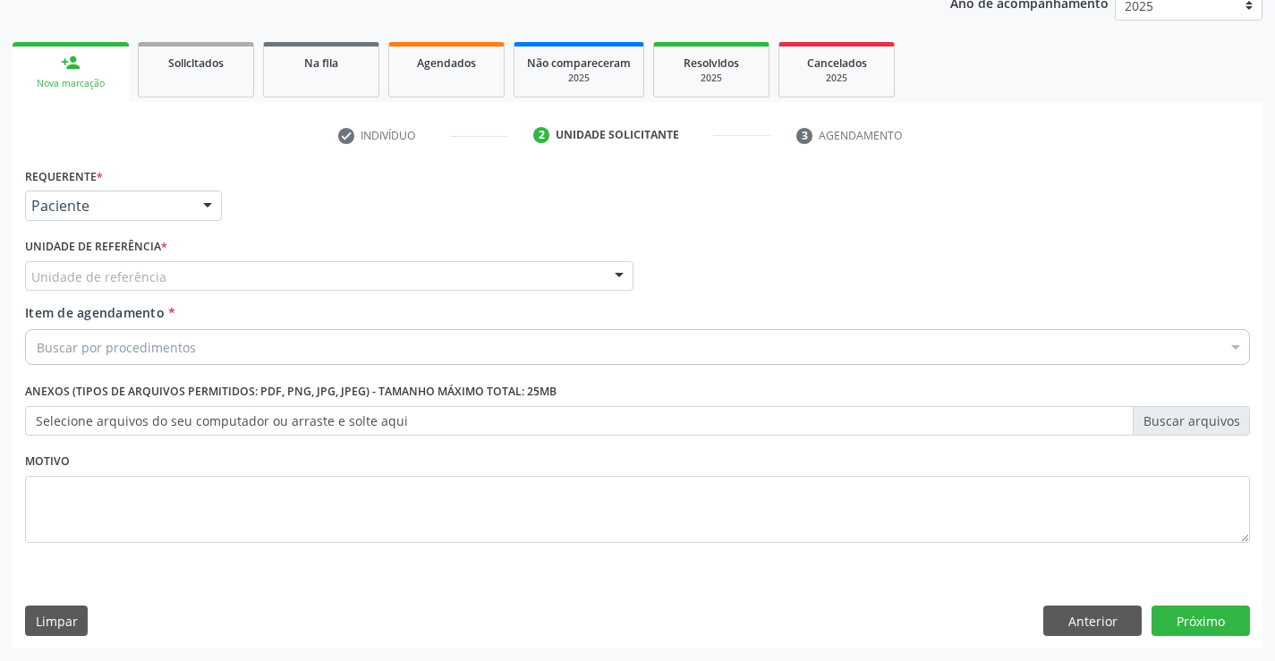
drag, startPoint x: 304, startPoint y: 269, endPoint x: 277, endPoint y: 282, distance: 30.8
click at [303, 270] on div "Unidade de referência" at bounding box center [329, 276] width 609 height 30
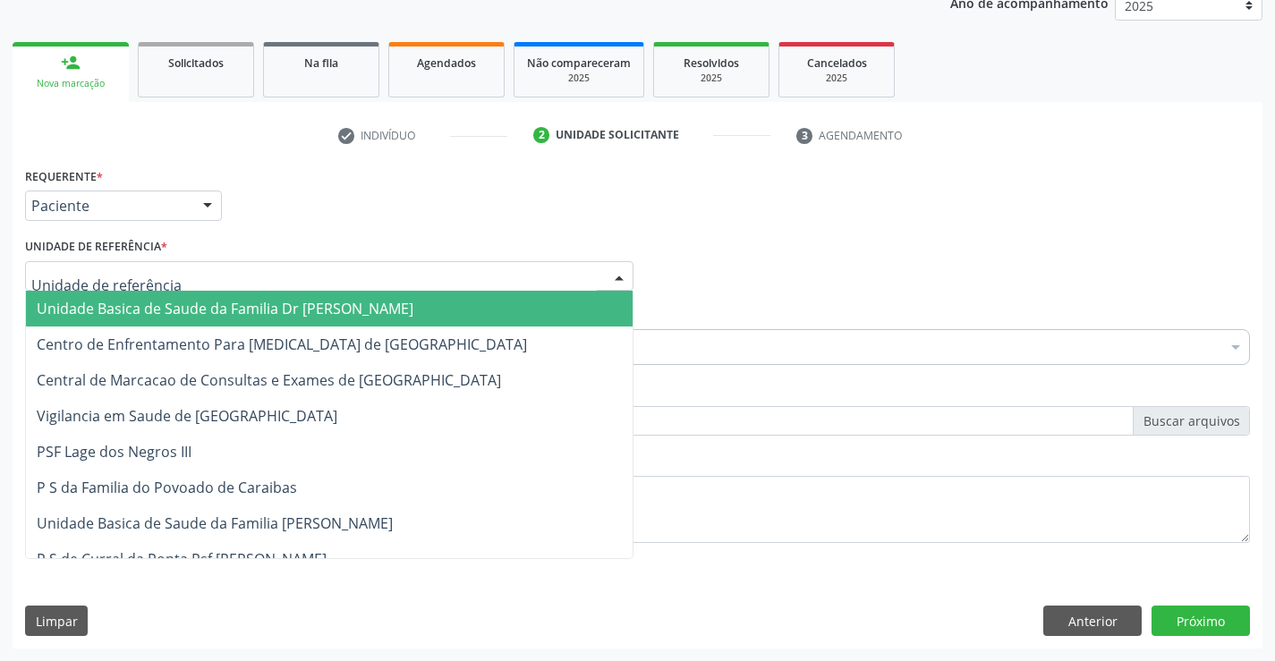
click at [198, 311] on span "Unidade Basica de Saude da Familia Dr [PERSON_NAME]" at bounding box center [225, 309] width 377 height 20
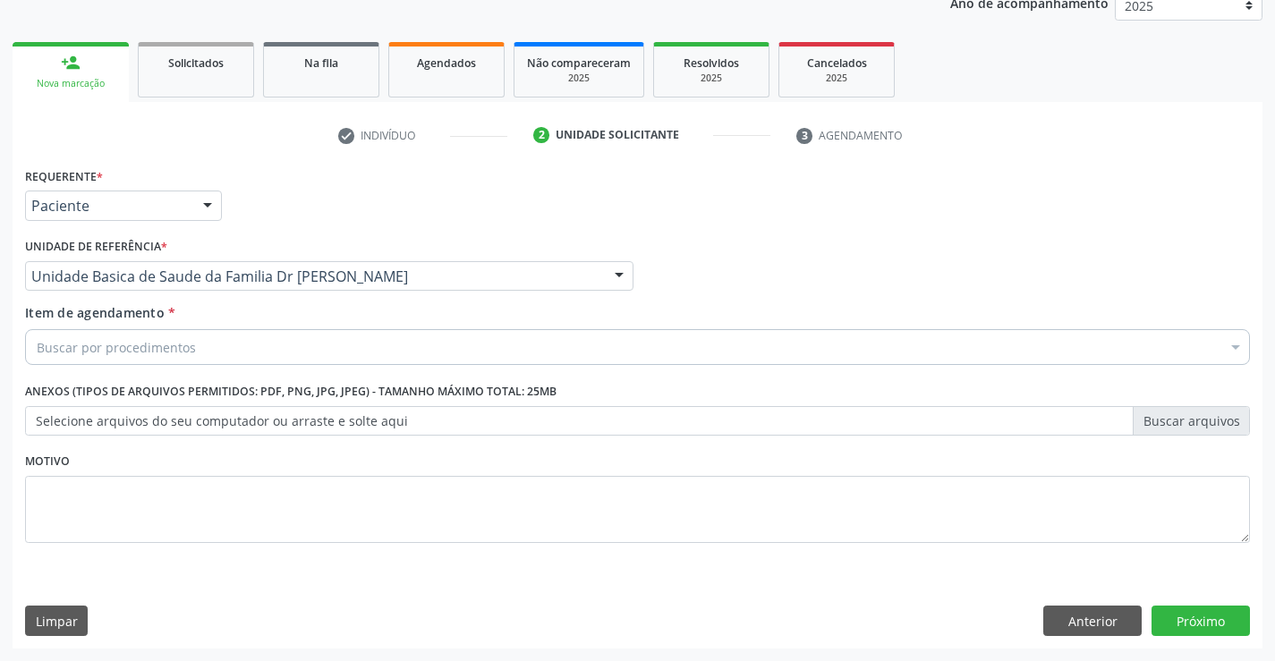
drag, startPoint x: 195, startPoint y: 340, endPoint x: 346, endPoint y: 338, distance: 151.3
click at [197, 340] on div "Buscar por procedimentos" at bounding box center [637, 347] width 1225 height 36
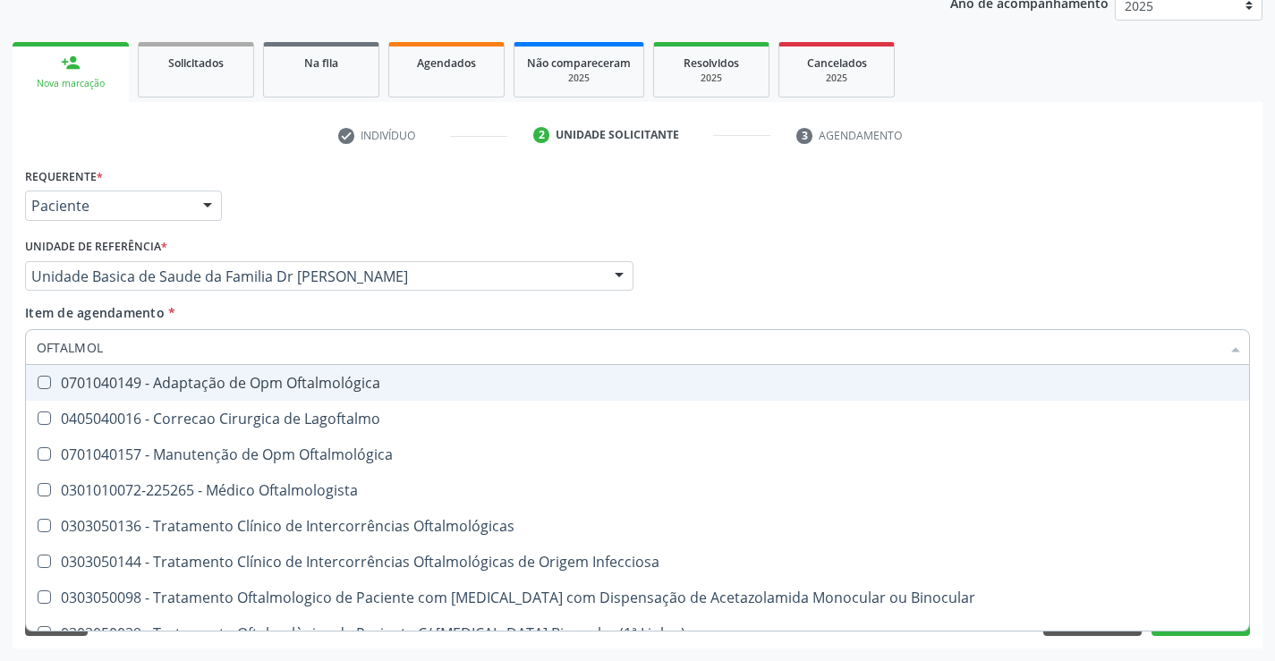
type input "OFTALMOLO"
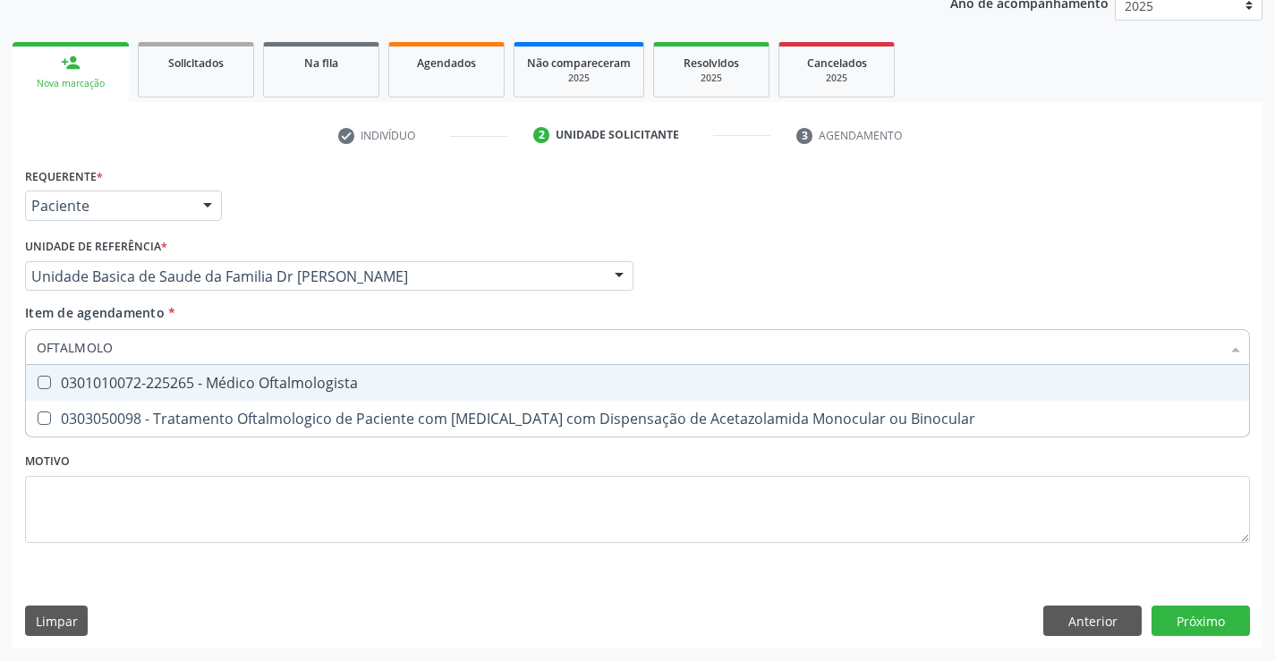
click at [309, 380] on div "0301010072-225265 - Médico Oftalmologista" at bounding box center [638, 383] width 1202 height 14
checkbox Oftalmologista "true"
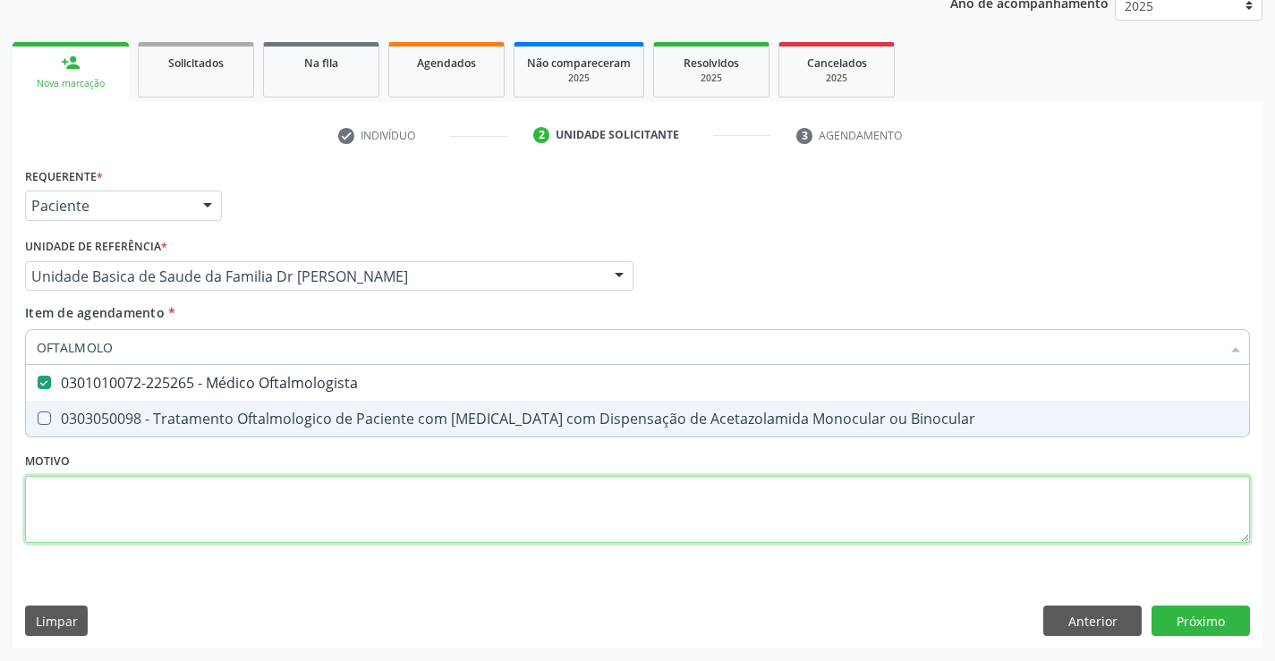
click at [471, 526] on div "Requerente * Paciente Médico(a) Enfermeiro(a) Paciente Nenhum resultado encontr…" at bounding box center [637, 365] width 1225 height 405
checkbox Binocular "true"
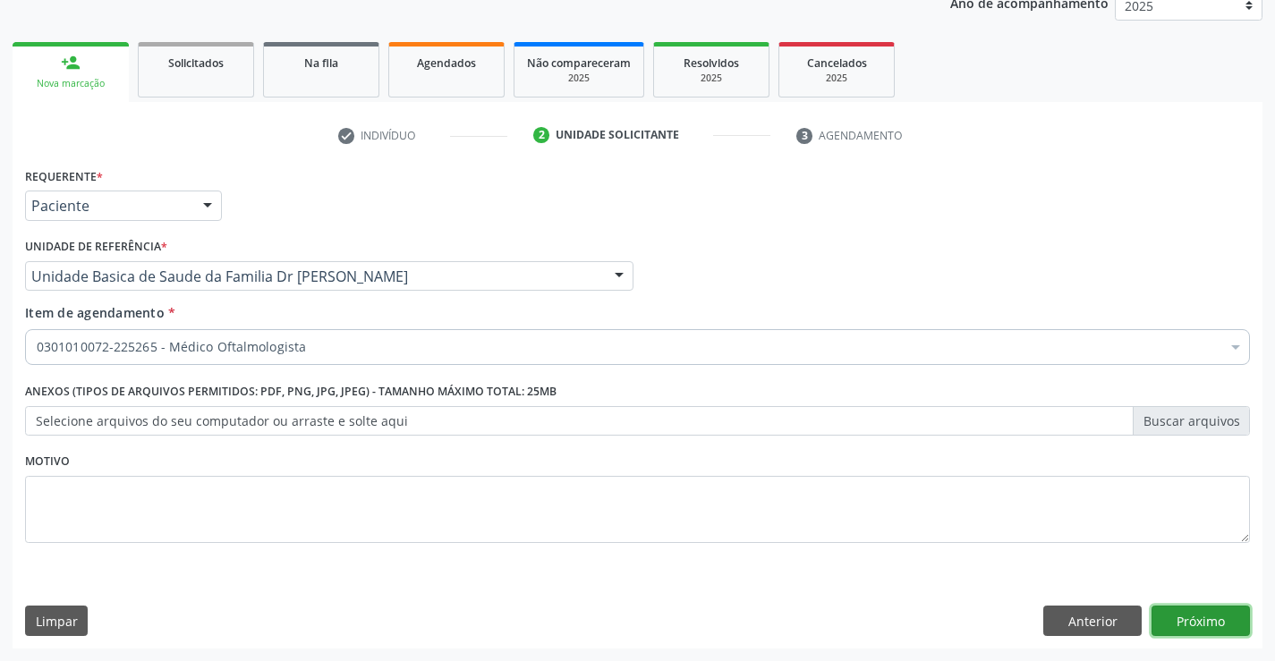
click at [1213, 627] on button "Próximo" at bounding box center [1201, 621] width 98 height 30
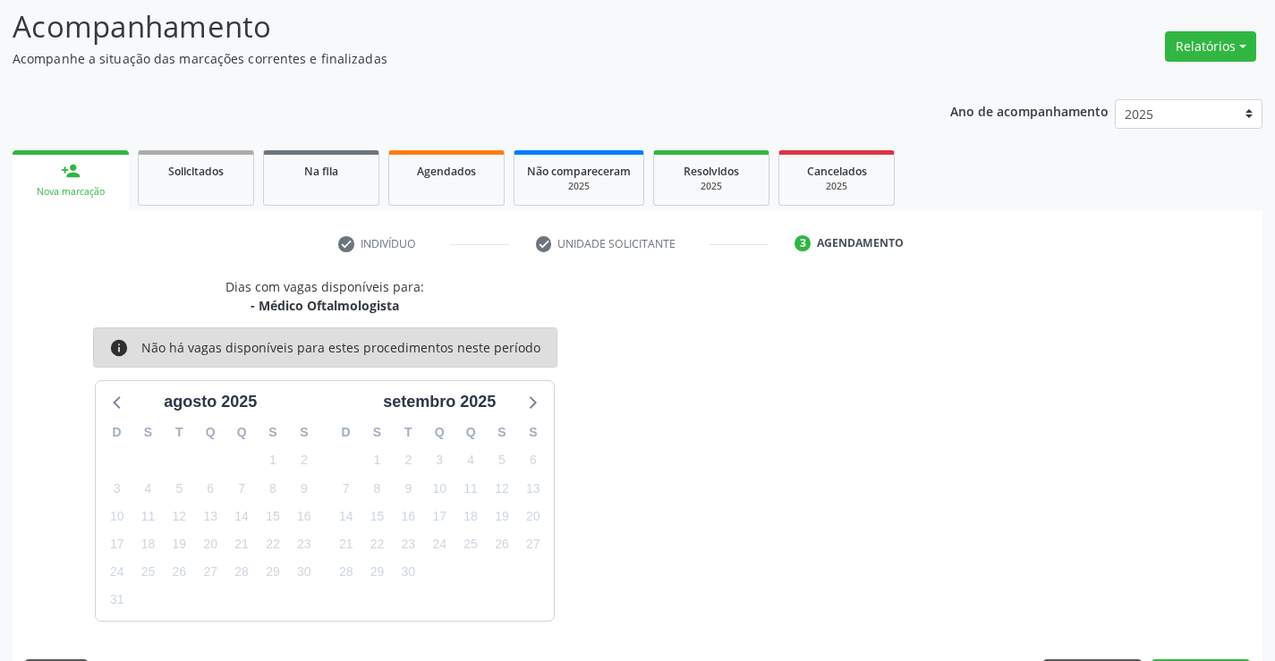
scroll to position [170, 0]
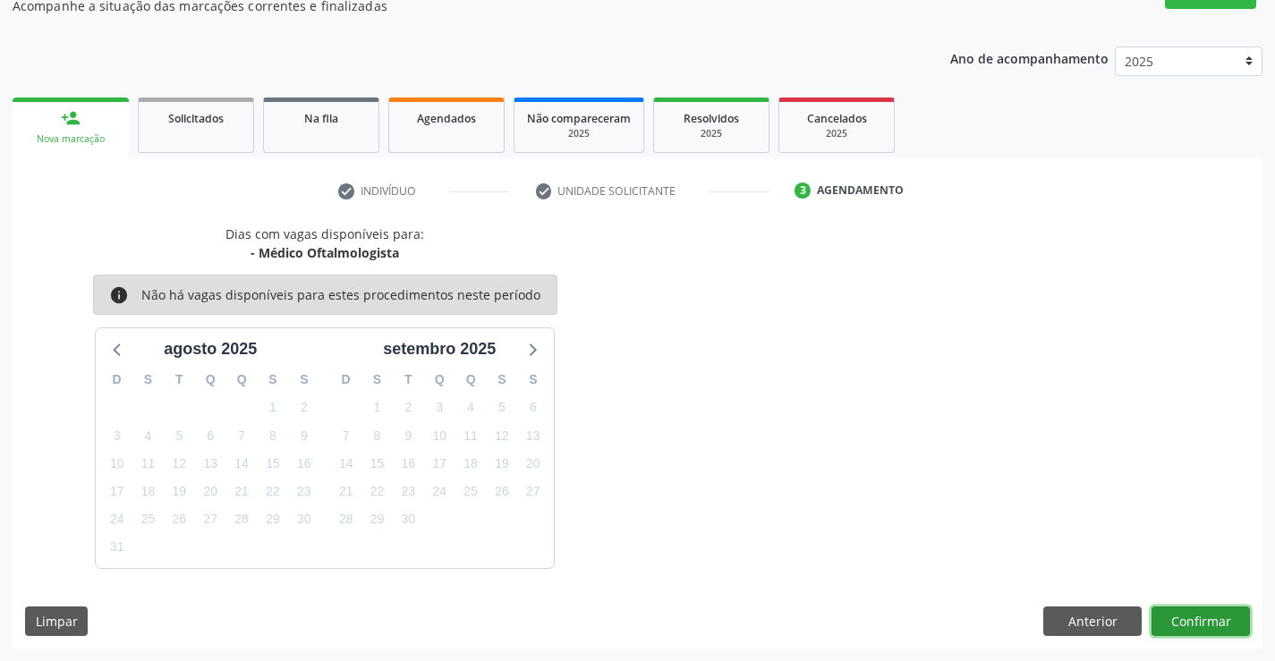
click at [1222, 620] on button "Confirmar" at bounding box center [1201, 622] width 98 height 30
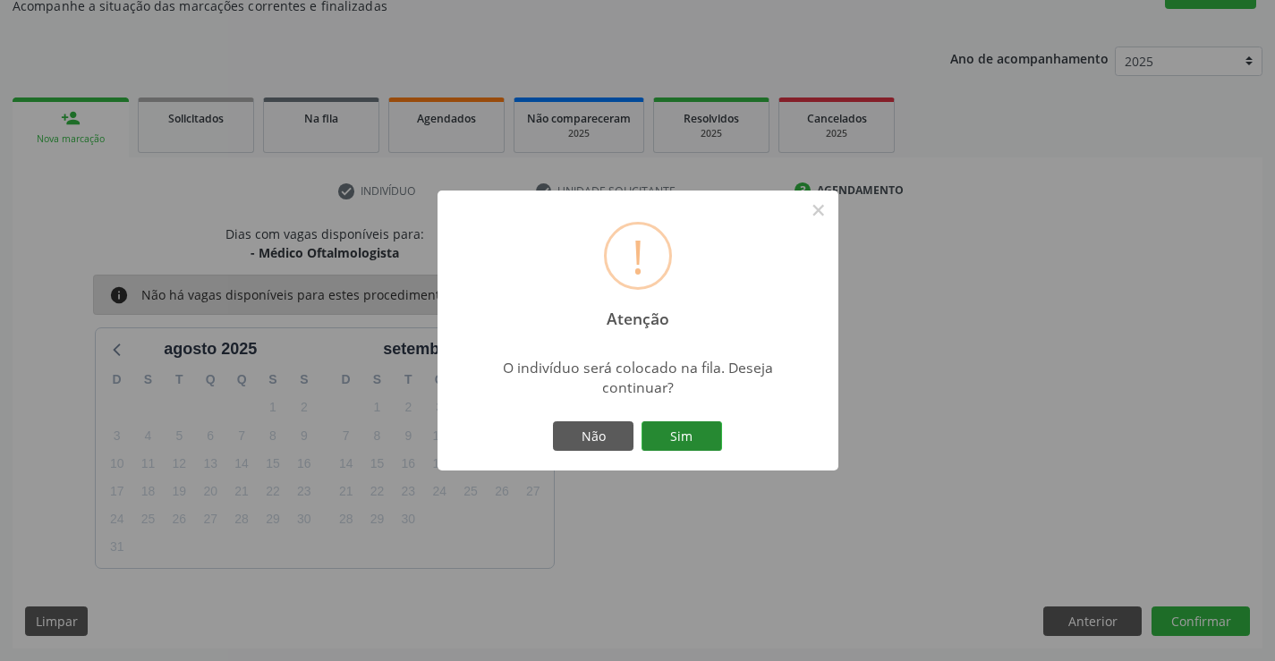
click at [681, 446] on button "Sim" at bounding box center [682, 437] width 81 height 30
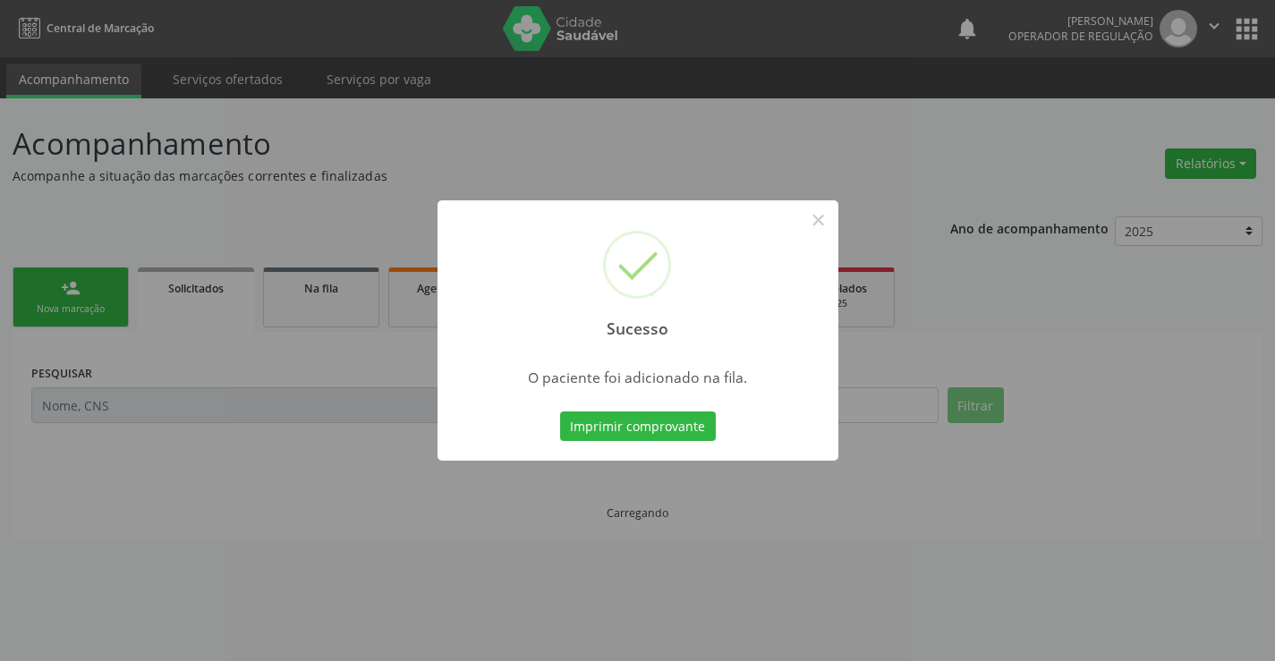
scroll to position [0, 0]
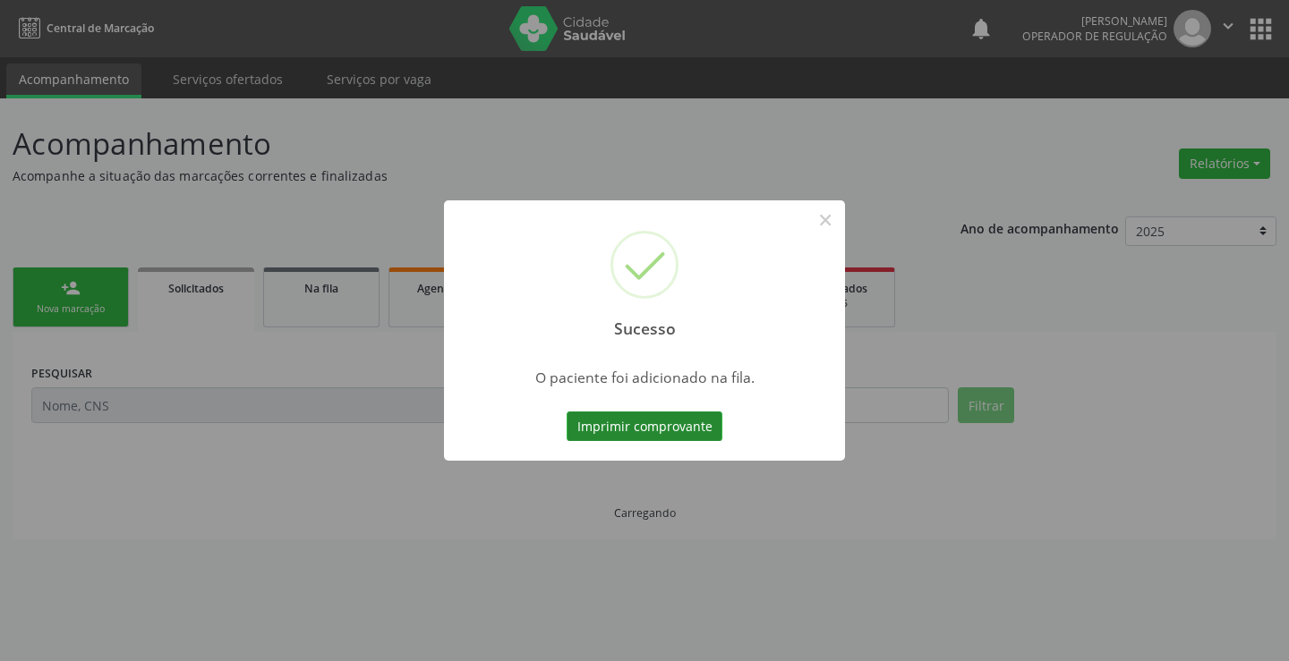
click at [659, 415] on button "Imprimir comprovante" at bounding box center [645, 427] width 156 height 30
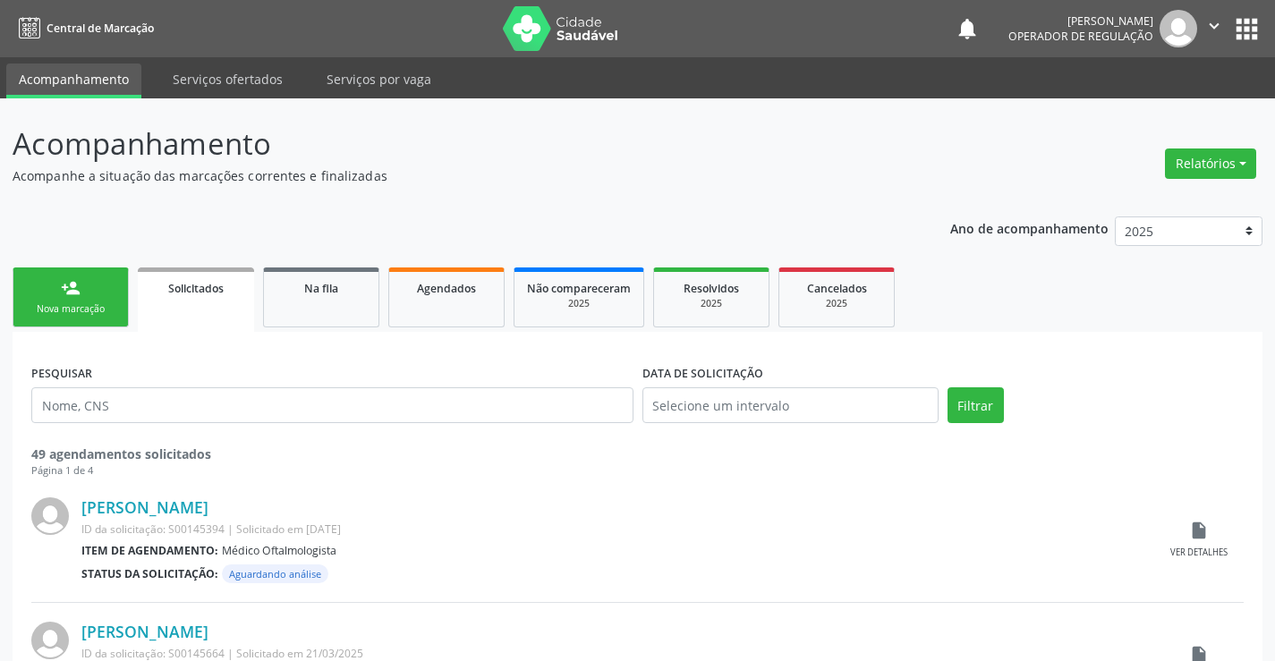
click at [104, 299] on link "person_add Nova marcação" at bounding box center [71, 298] width 116 height 60
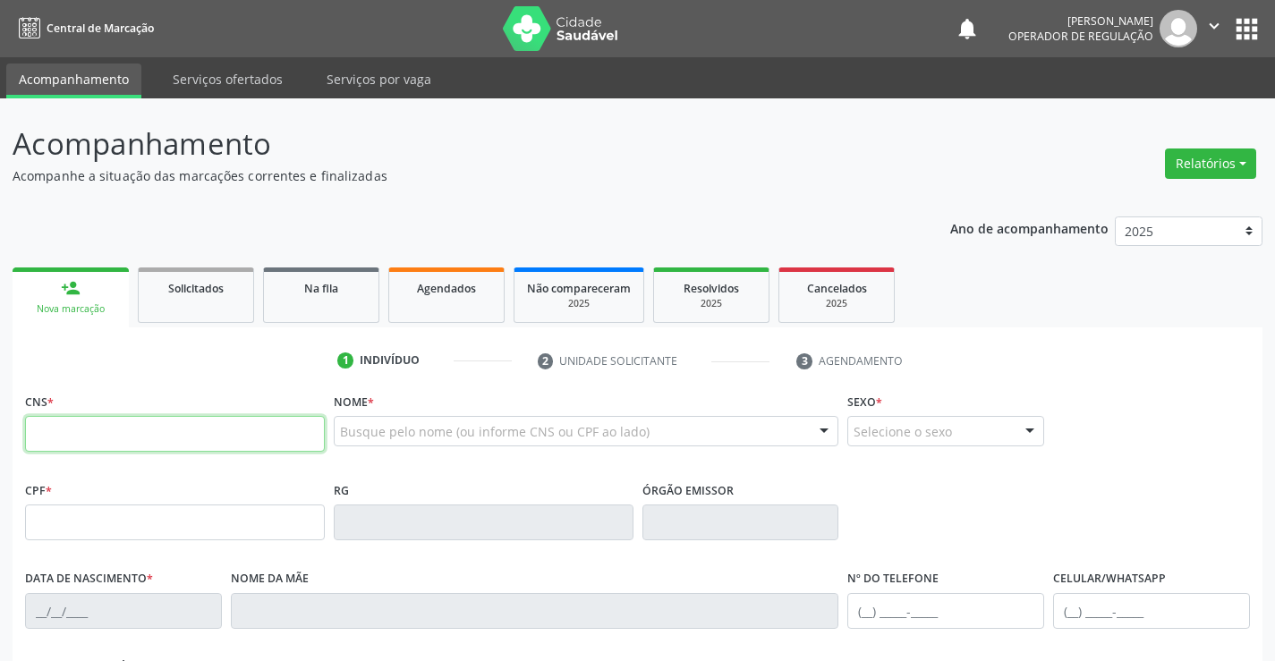
drag, startPoint x: 136, startPoint y: 439, endPoint x: 148, endPoint y: 442, distance: 11.9
click at [147, 442] on input "text" at bounding box center [175, 434] width 300 height 36
type input "708 2066 7924 9145"
type input "2076385274"
type input "[DATE]"
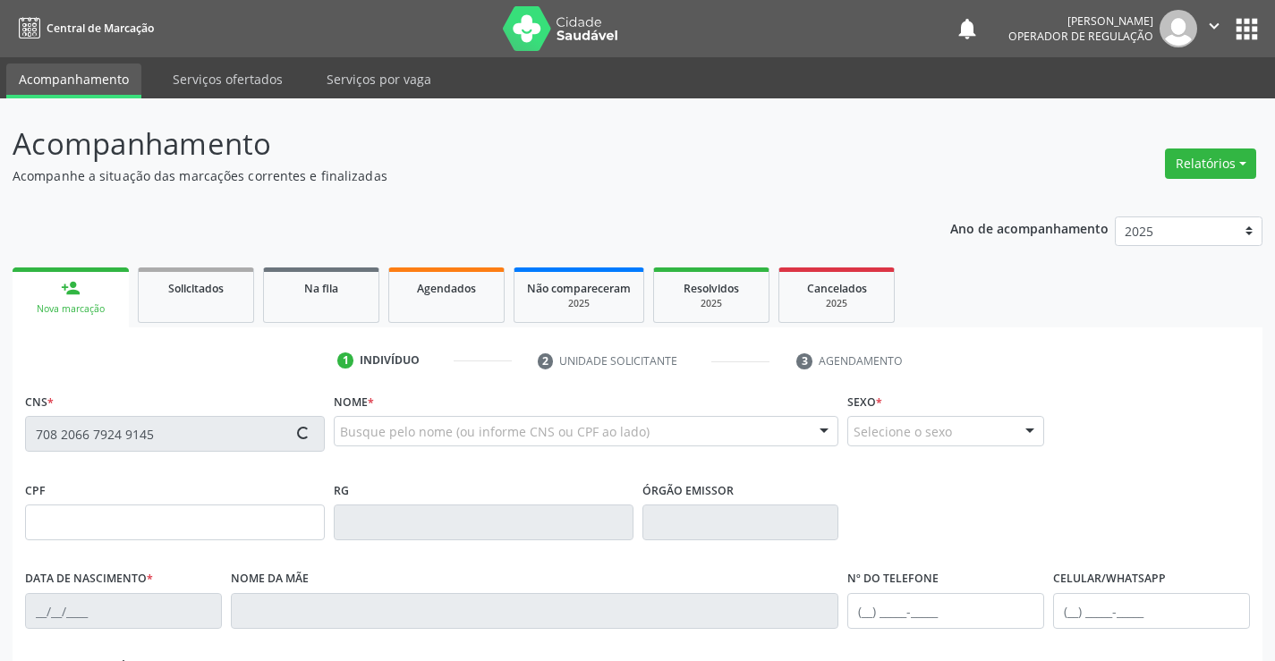
type input "S/N"
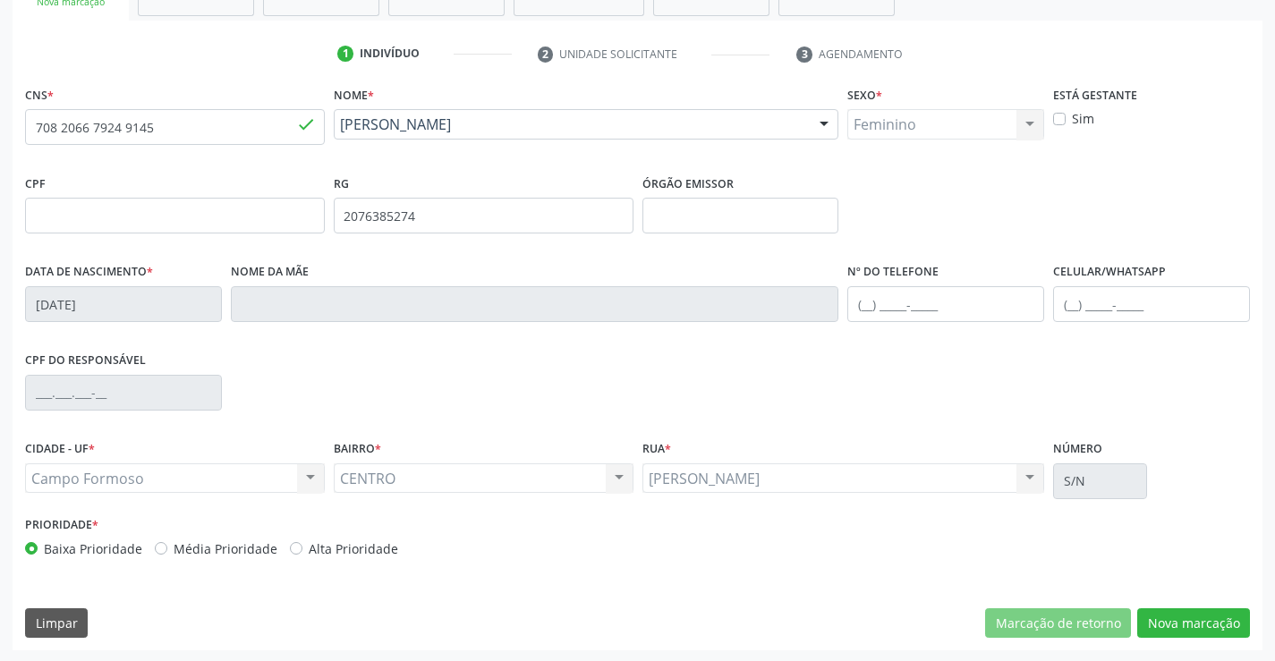
scroll to position [309, 0]
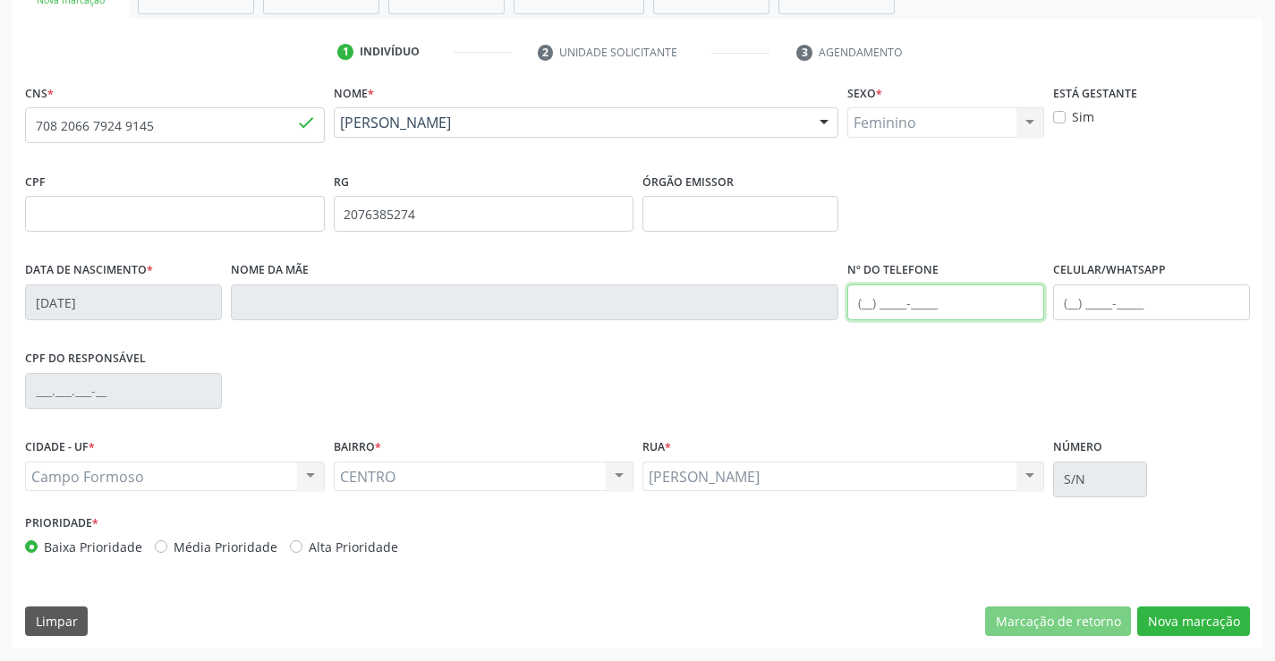
drag, startPoint x: 936, startPoint y: 309, endPoint x: 951, endPoint y: 290, distance: 24.2
click at [940, 305] on input "text" at bounding box center [946, 303] width 197 height 36
drag, startPoint x: 704, startPoint y: 404, endPoint x: 665, endPoint y: 396, distance: 39.3
click at [699, 400] on div "CPF do responsável" at bounding box center [638, 390] width 1234 height 89
drag, startPoint x: 900, startPoint y: 314, endPoint x: 952, endPoint y: 305, distance: 53.6
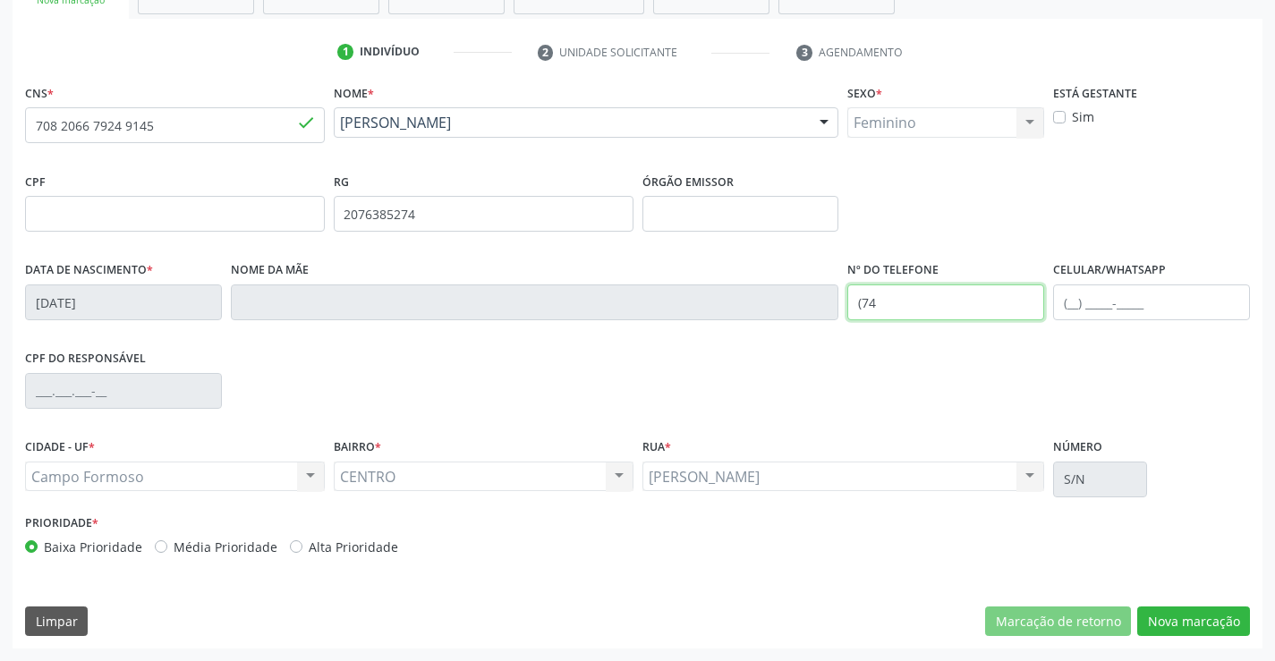
click at [900, 314] on input "(74" at bounding box center [946, 303] width 197 height 36
type input "[PHONE_NUMBER]"
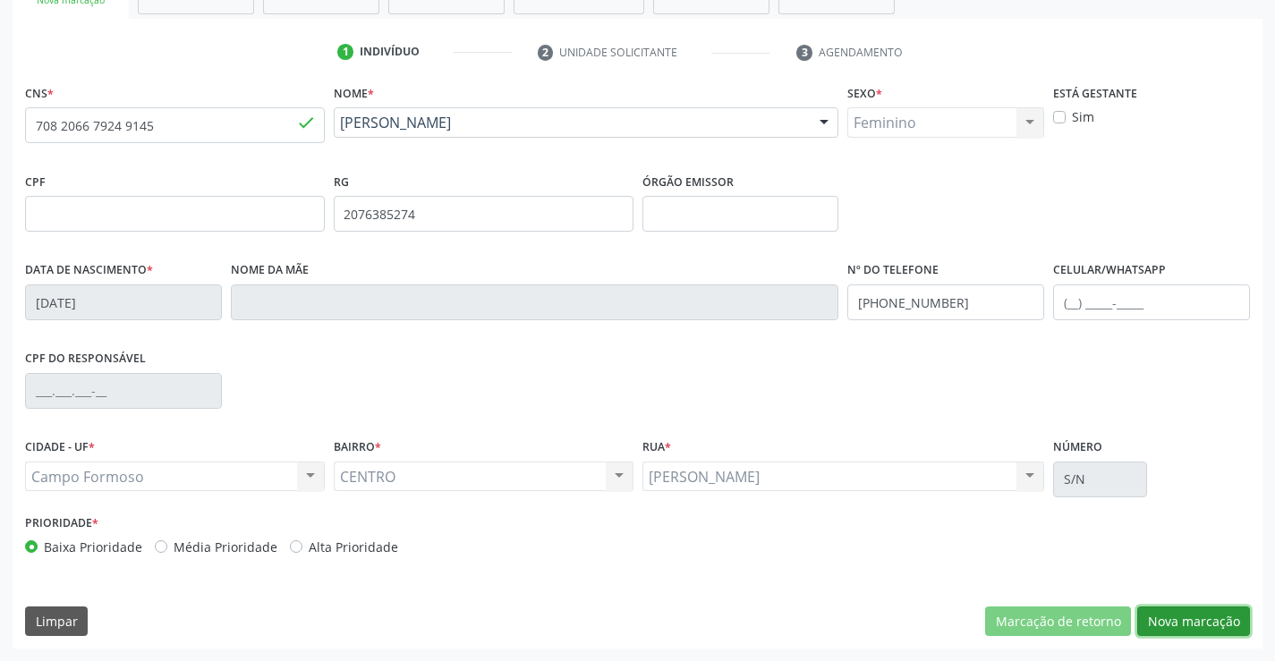
drag, startPoint x: 1183, startPoint y: 623, endPoint x: 1141, endPoint y: 567, distance: 70.4
click at [1184, 623] on button "Nova marcação" at bounding box center [1194, 622] width 113 height 30
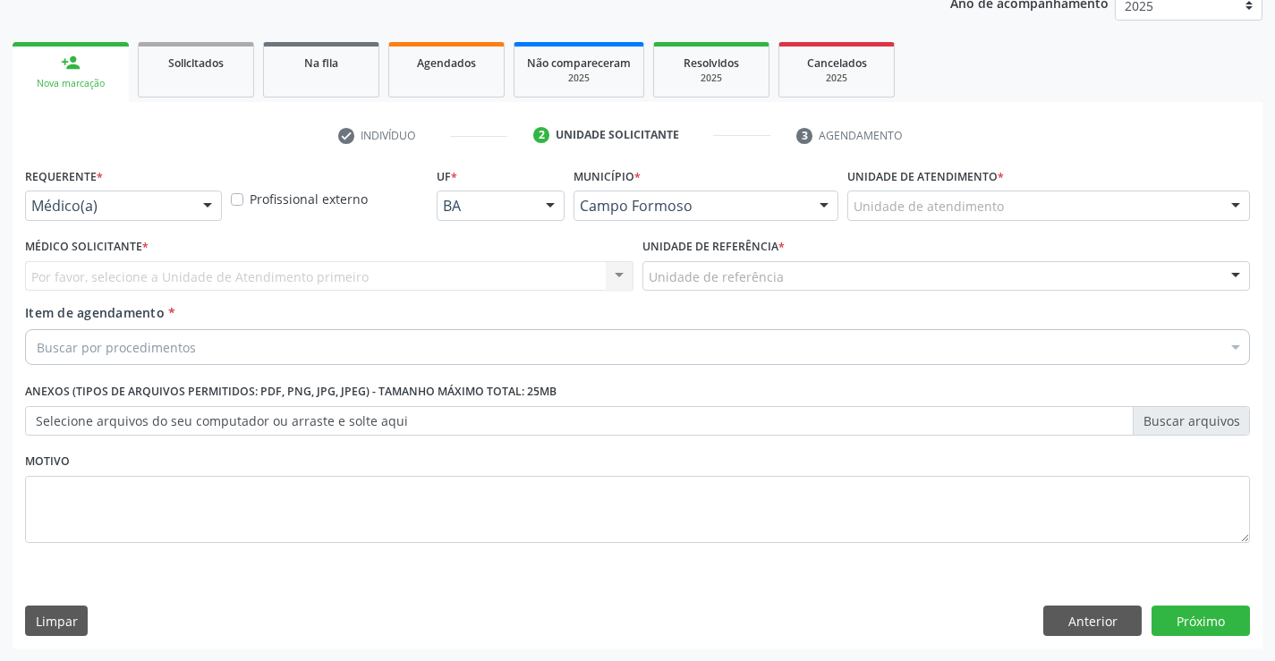
scroll to position [226, 0]
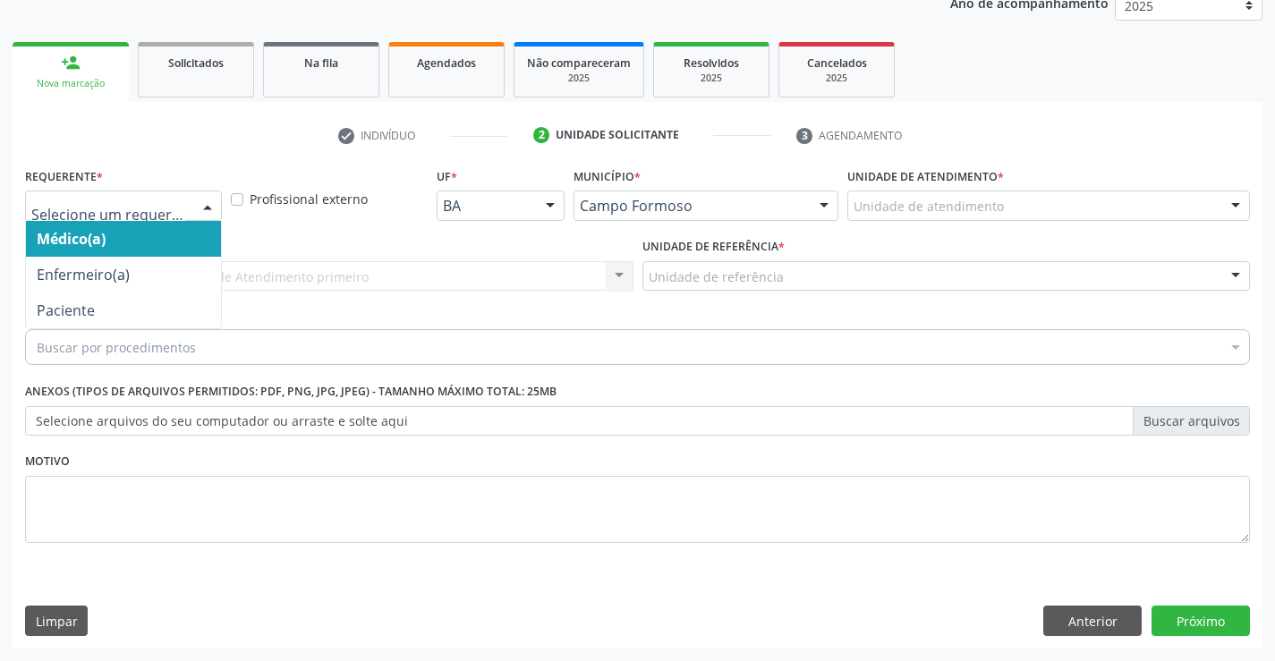
click at [114, 196] on div at bounding box center [123, 206] width 197 height 30
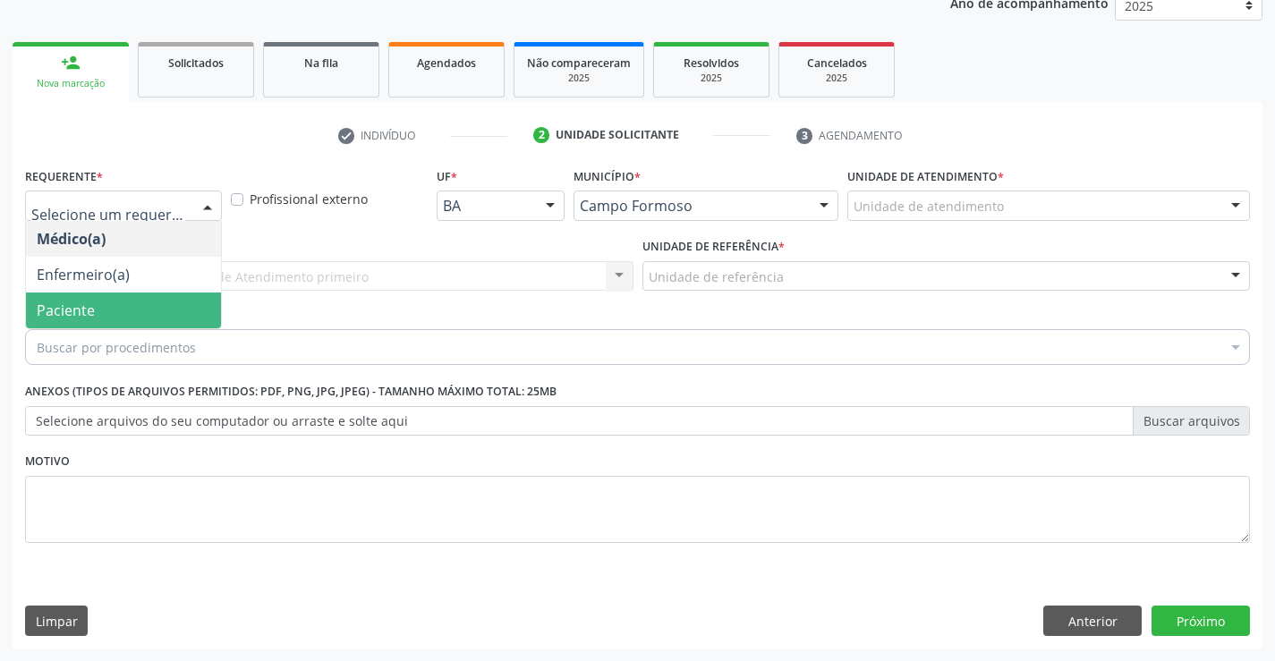
drag, startPoint x: 89, startPoint y: 314, endPoint x: 276, endPoint y: 299, distance: 187.7
click at [100, 307] on span "Paciente" at bounding box center [123, 311] width 195 height 36
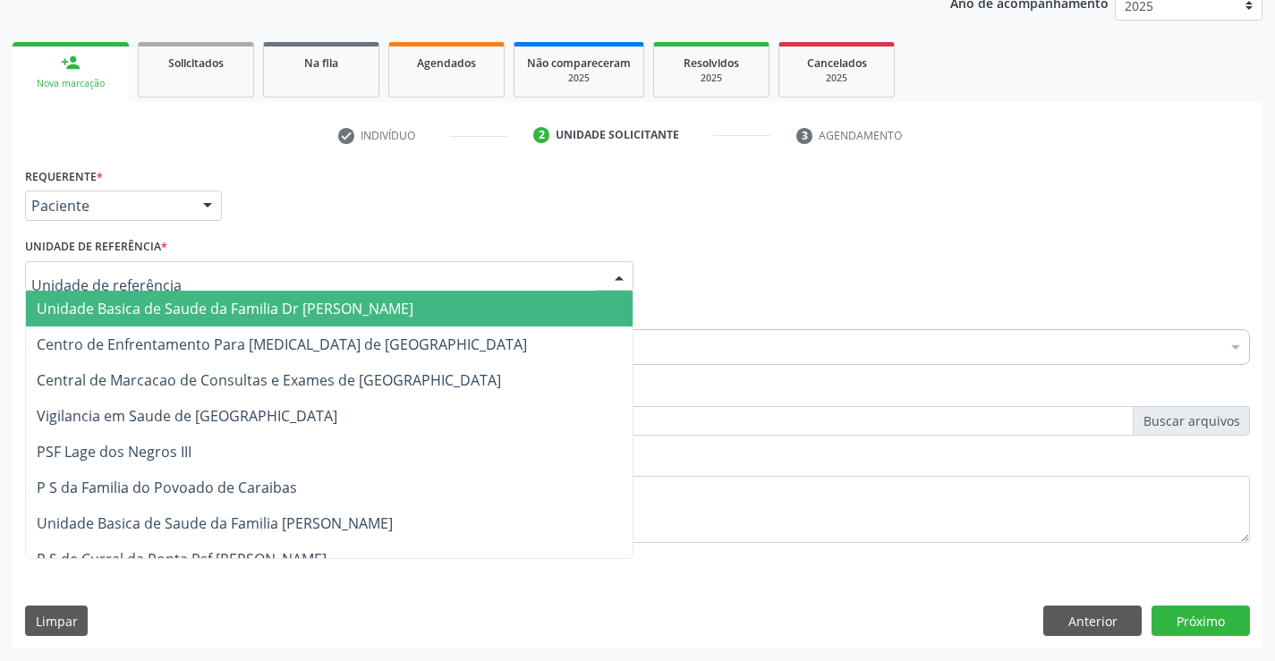
drag, startPoint x: 320, startPoint y: 269, endPoint x: 238, endPoint y: 328, distance: 100.6
click at [311, 277] on div at bounding box center [329, 276] width 609 height 30
click at [218, 311] on span "Unidade Basica de Saude da Familia Dr [PERSON_NAME]" at bounding box center [225, 309] width 377 height 20
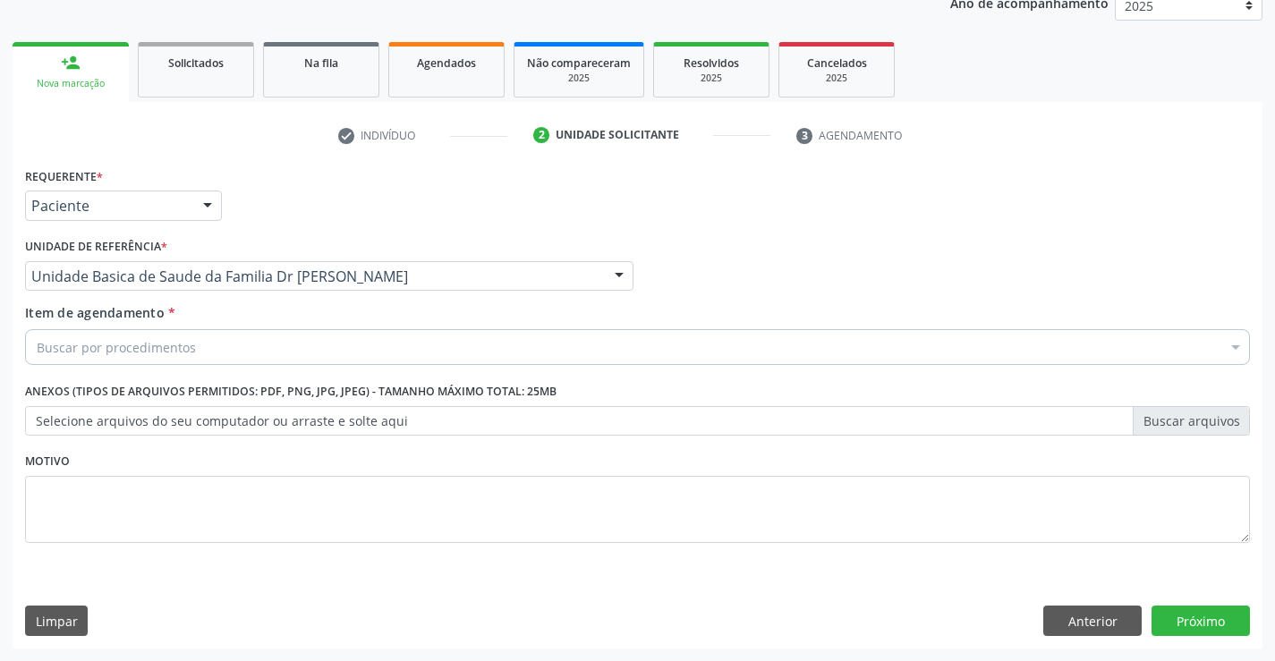
click at [214, 354] on div "Buscar por procedimentos" at bounding box center [637, 347] width 1225 height 36
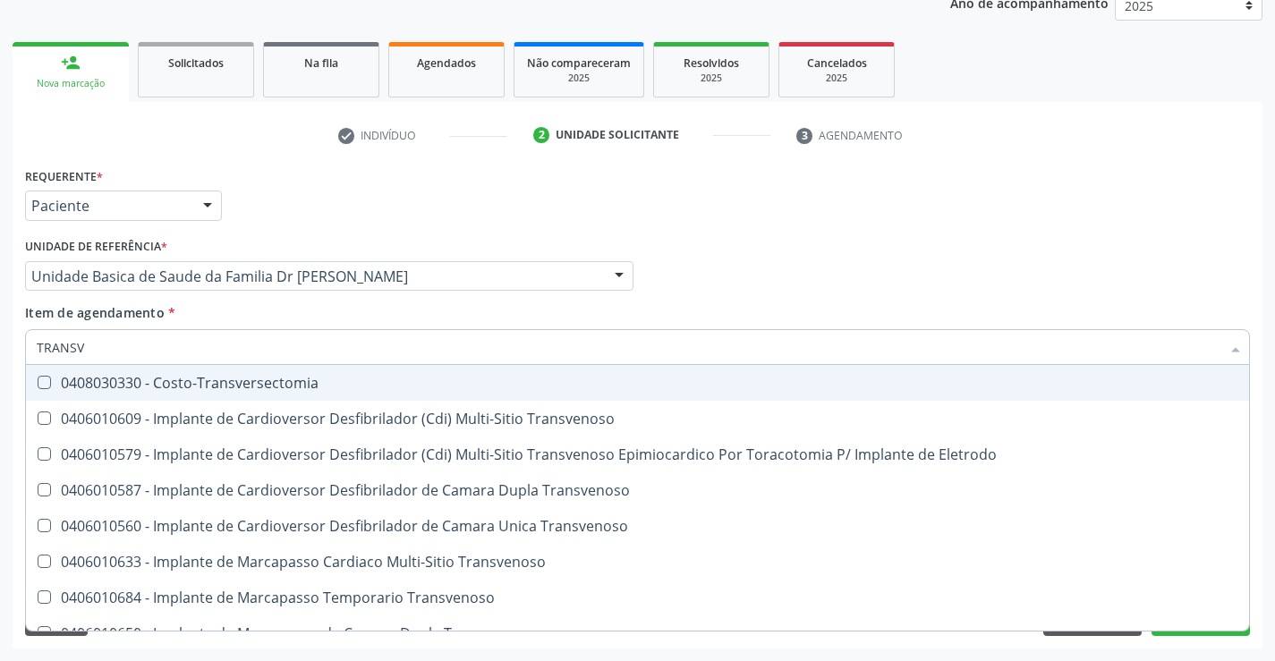
type input "TRANSVA"
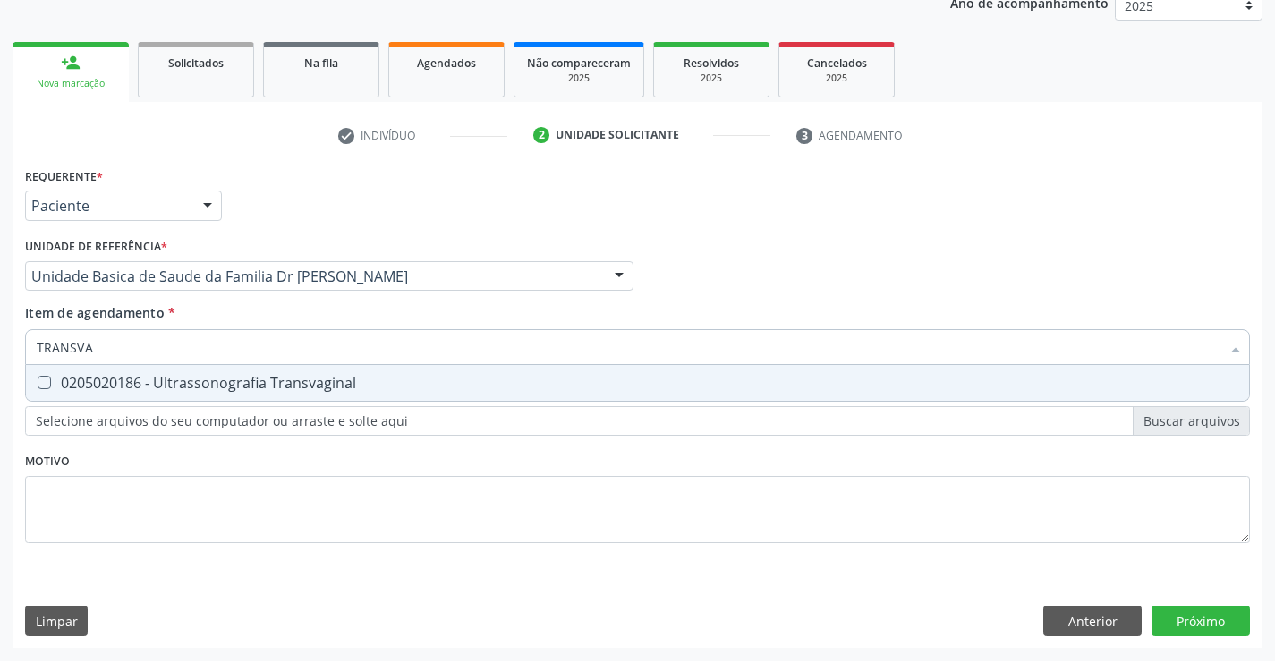
drag, startPoint x: 228, startPoint y: 389, endPoint x: 249, endPoint y: 398, distance: 22.4
click at [231, 390] on div "0205020186 - Ultrassonografia Transvaginal" at bounding box center [638, 383] width 1202 height 14
checkbox Transvaginal "true"
click at [624, 523] on div "Requerente * Paciente Médico(a) Enfermeiro(a) Paciente Nenhum resultado encontr…" at bounding box center [637, 365] width 1225 height 405
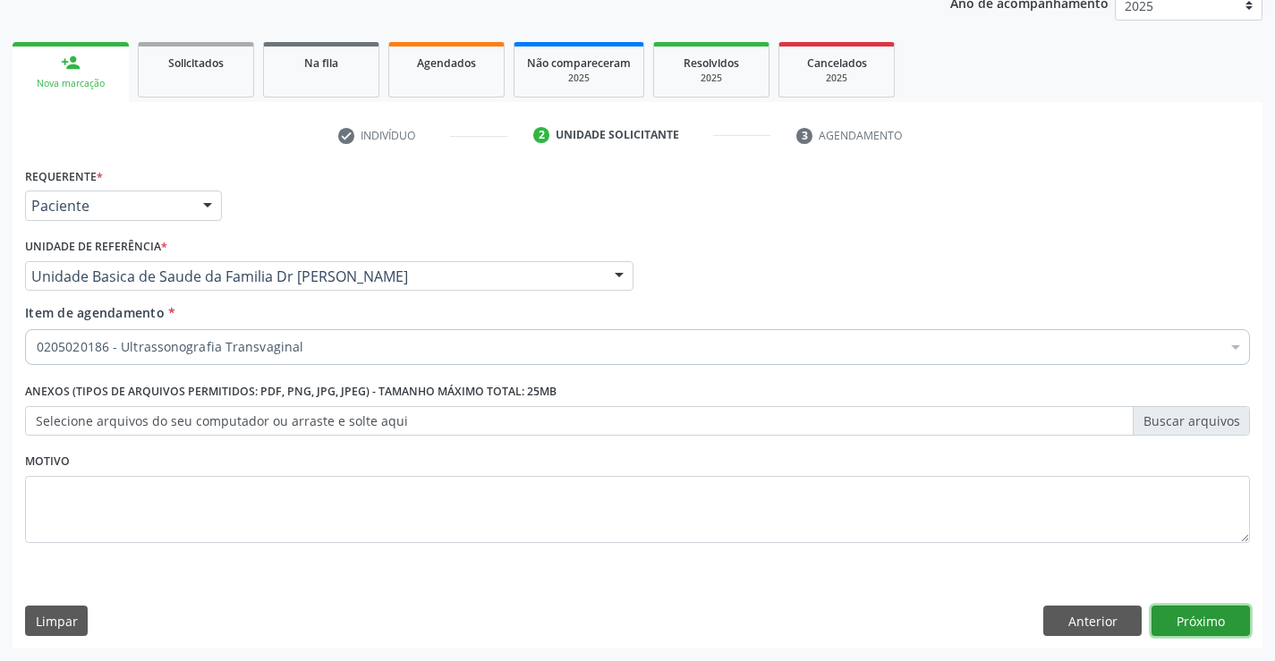
click at [1190, 618] on button "Próximo" at bounding box center [1201, 621] width 98 height 30
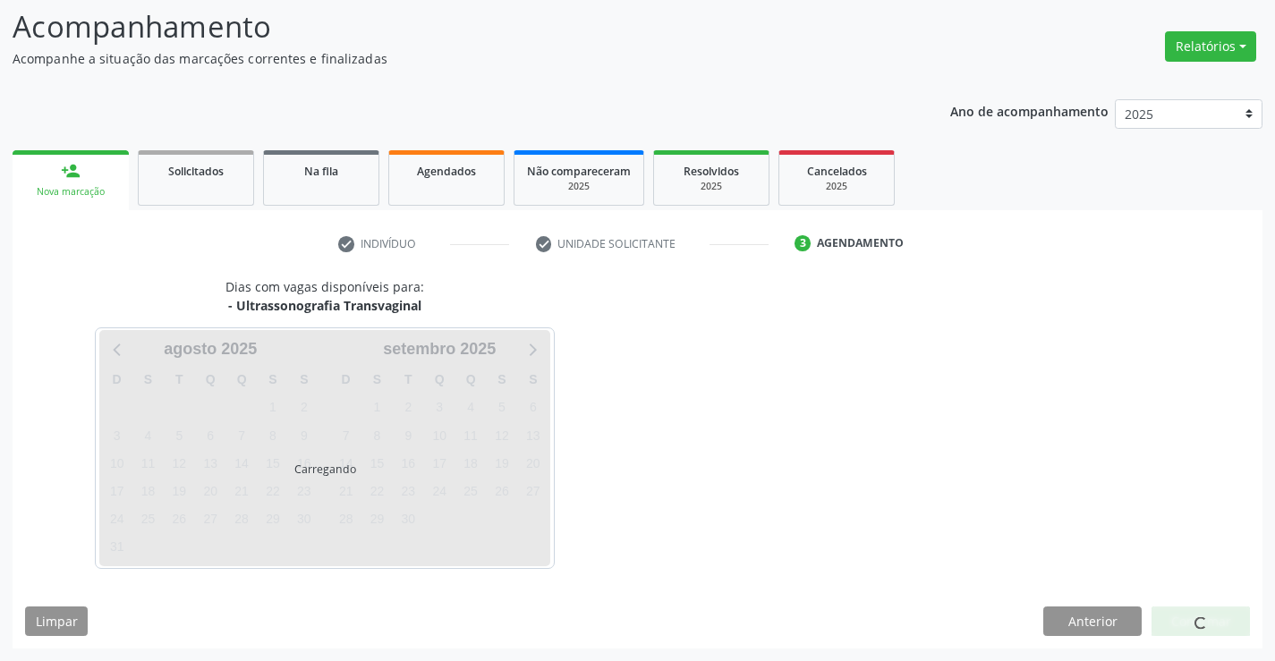
scroll to position [117, 0]
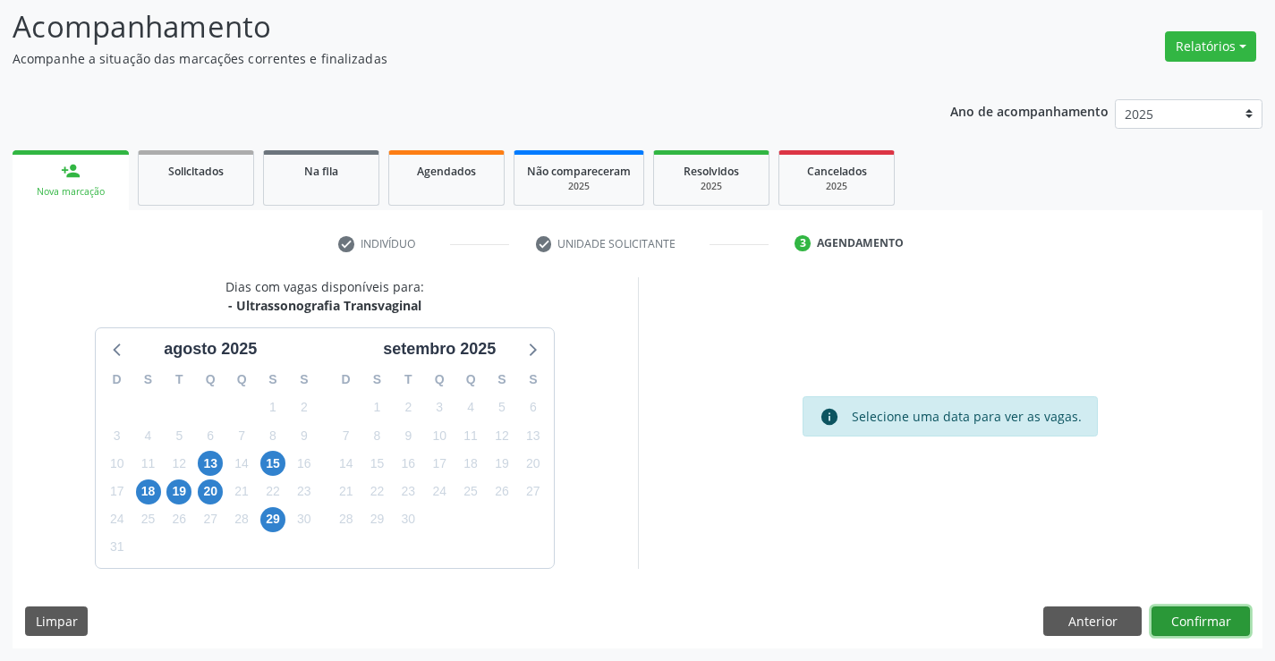
click at [1214, 612] on button "Confirmar" at bounding box center [1201, 622] width 98 height 30
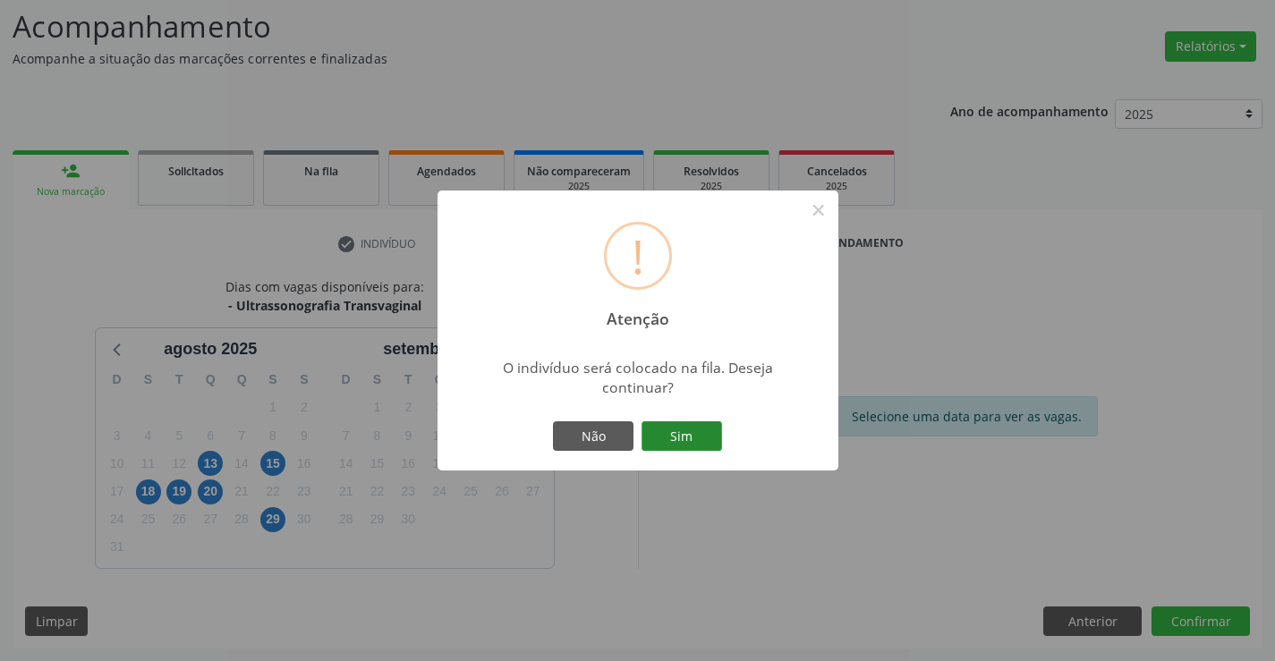
click at [687, 436] on button "Sim" at bounding box center [682, 437] width 81 height 30
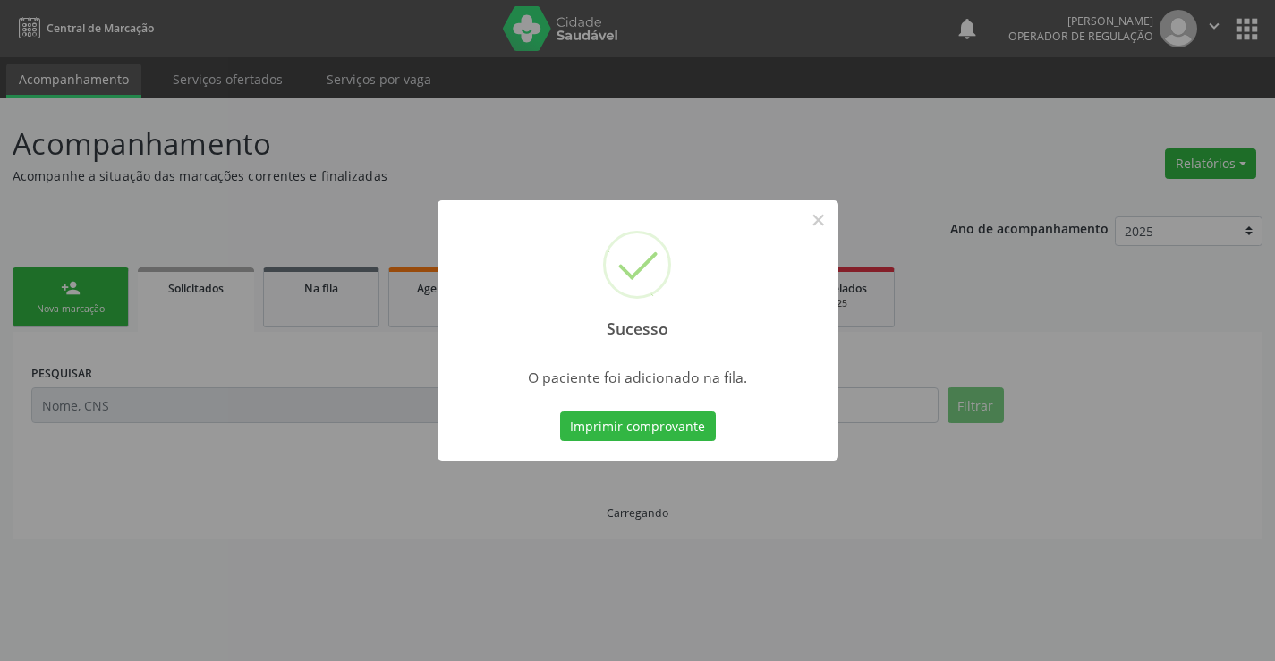
scroll to position [0, 0]
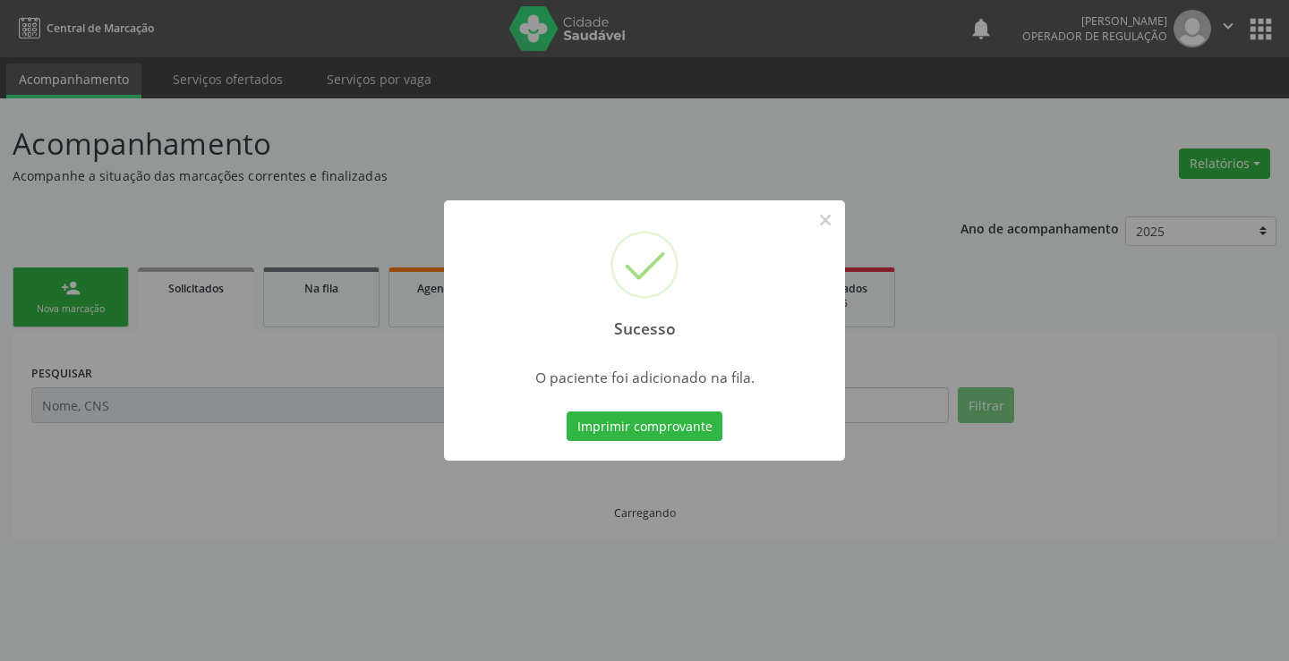
click at [567, 412] on button "Imprimir comprovante" at bounding box center [645, 427] width 156 height 30
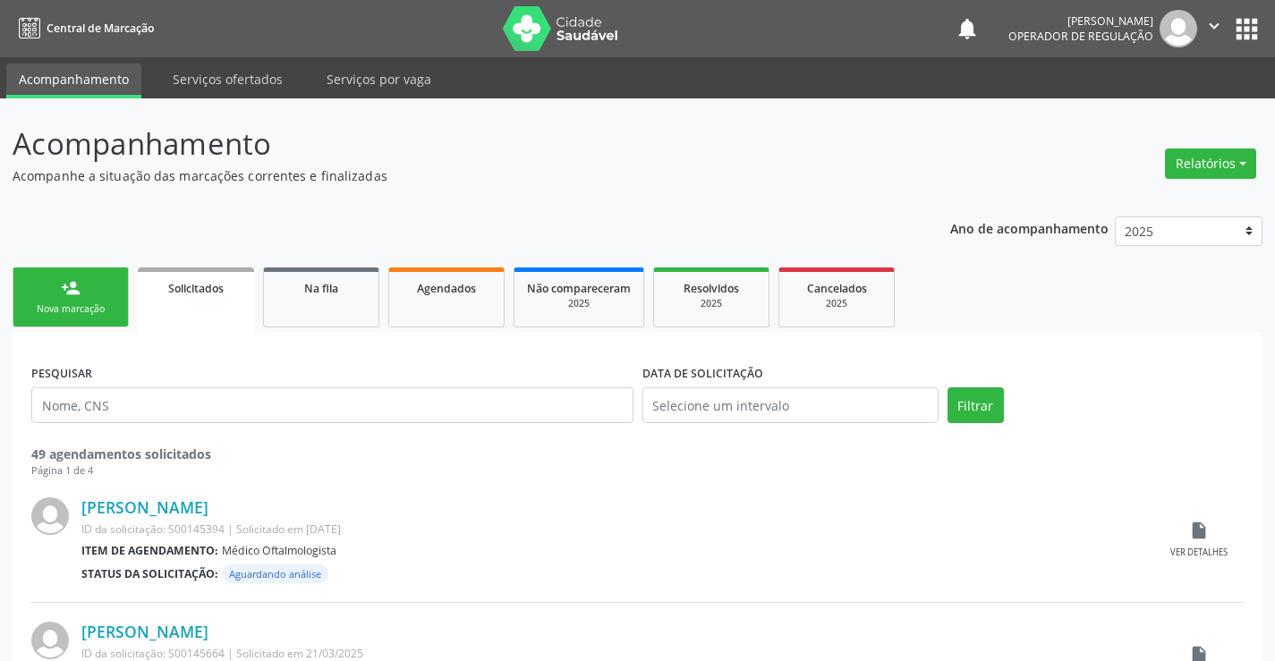
click at [1225, 24] on button "" at bounding box center [1215, 29] width 34 height 38
click at [1147, 103] on link "Sair" at bounding box center [1169, 109] width 124 height 25
